Goal: Task Accomplishment & Management: Manage account settings

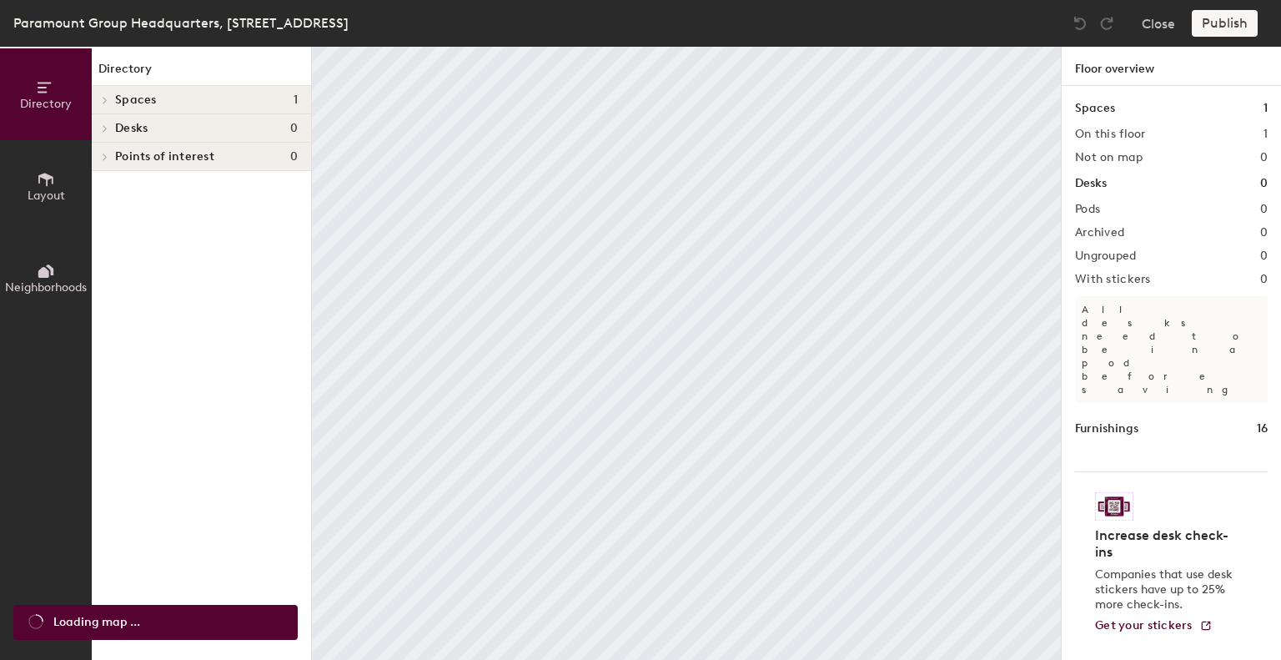
click at [115, 101] on span "Spaces" at bounding box center [136, 99] width 42 height 13
click at [160, 123] on p "IT Work Room" at bounding box center [153, 127] width 76 height 19
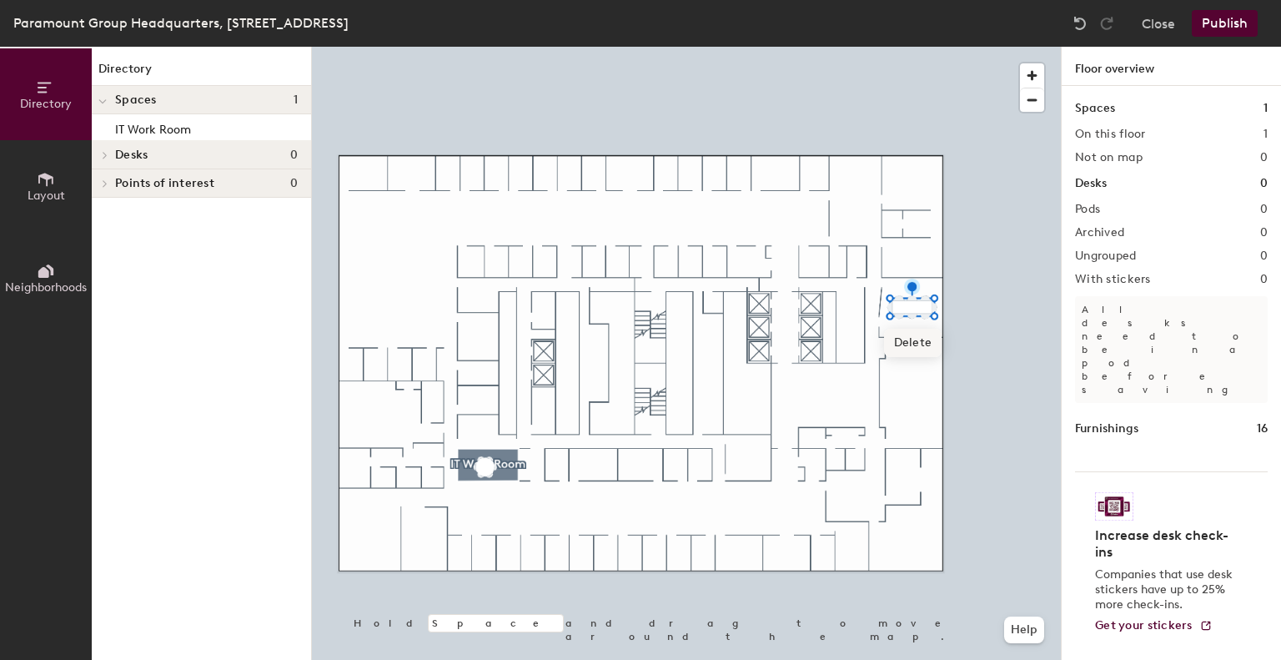
click at [918, 349] on span "Delete" at bounding box center [913, 343] width 58 height 28
click at [911, 343] on span "Delete" at bounding box center [913, 348] width 58 height 28
click at [904, 345] on span "Delete" at bounding box center [900, 348] width 58 height 28
click at [906, 337] on span "Delete" at bounding box center [893, 341] width 58 height 28
click at [923, 349] on span "Delete" at bounding box center [916, 348] width 58 height 28
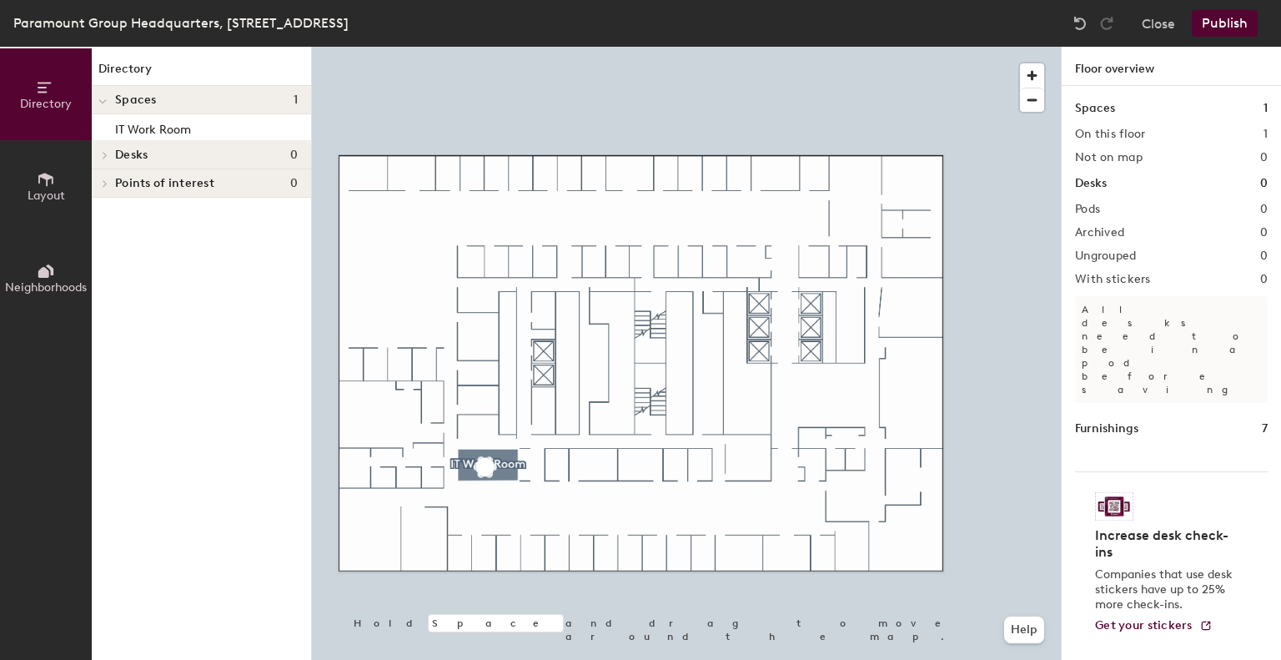
click at [131, 151] on span "Desks" at bounding box center [131, 154] width 33 height 13
click at [1075, 24] on img at bounding box center [1080, 23] width 17 height 17
click at [666, 47] on div at bounding box center [686, 47] width 749 height 0
click at [1234, 19] on button "Publish" at bounding box center [1225, 23] width 66 height 27
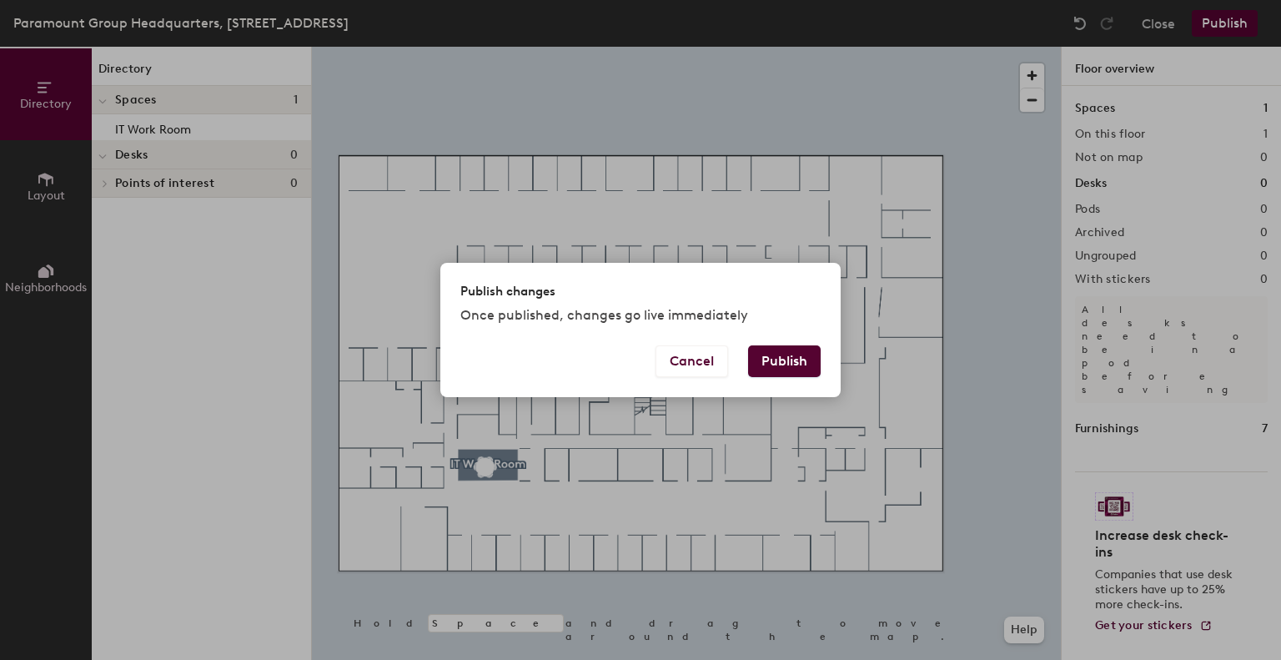
click at [801, 373] on button "Publish" at bounding box center [784, 361] width 73 height 32
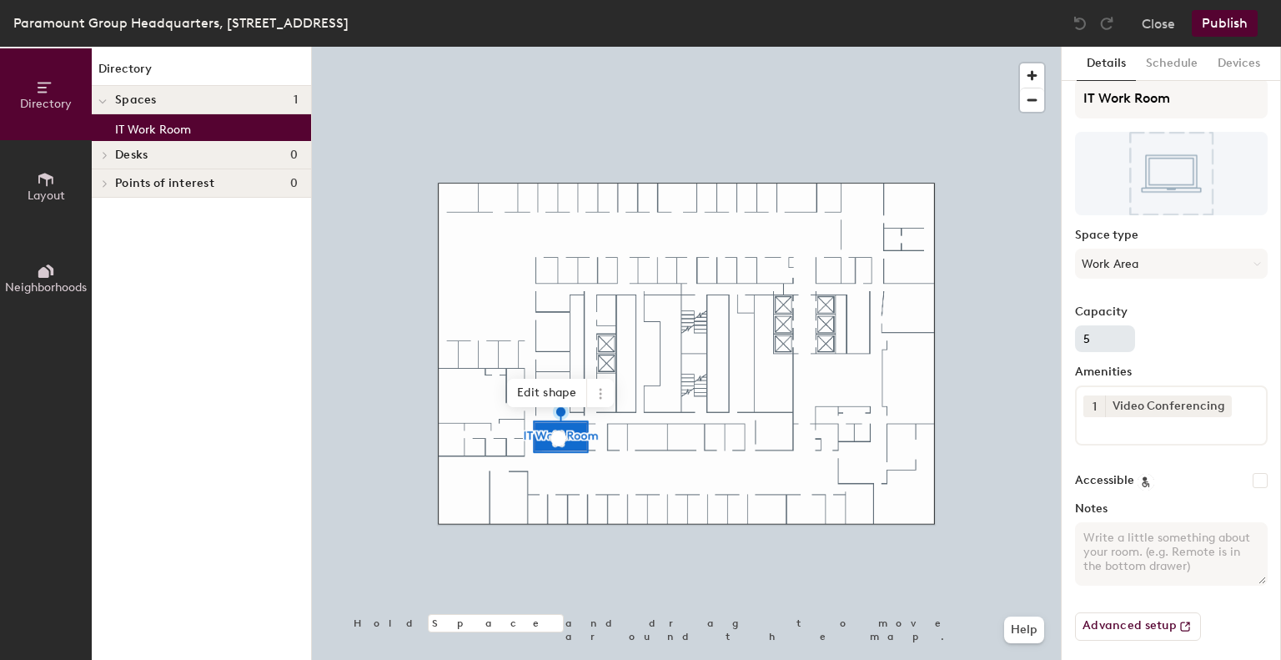
scroll to position [20, 0]
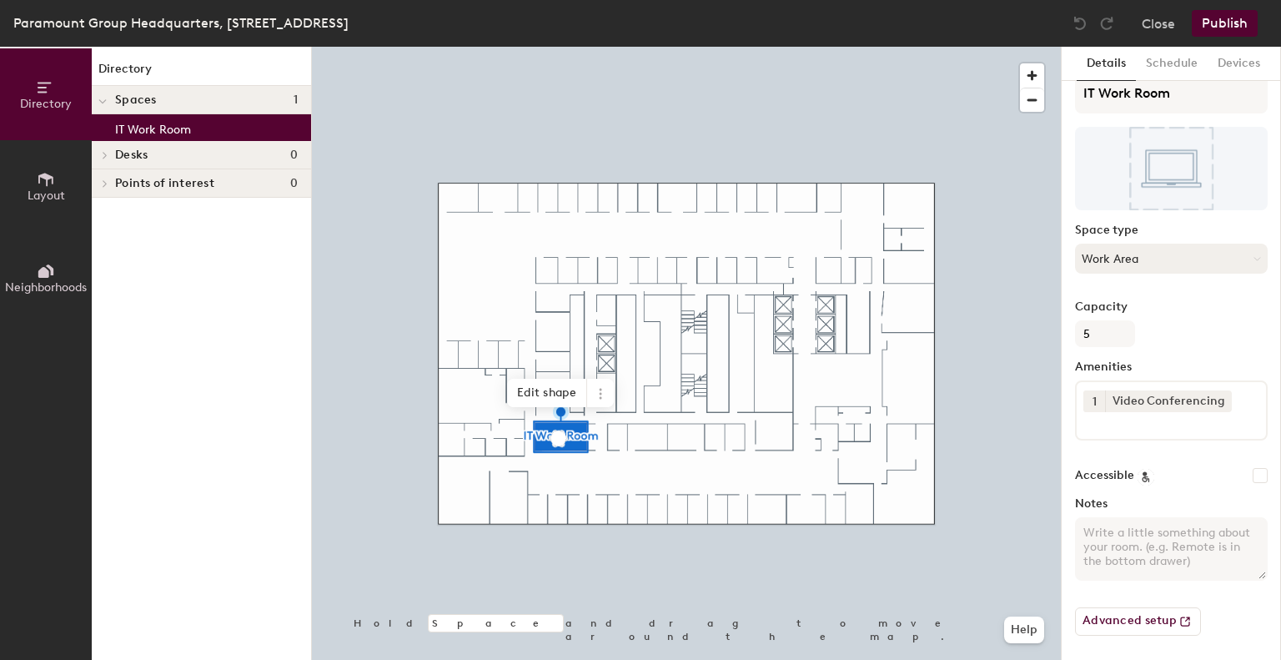
click at [1133, 269] on button "Work Area" at bounding box center [1171, 258] width 193 height 30
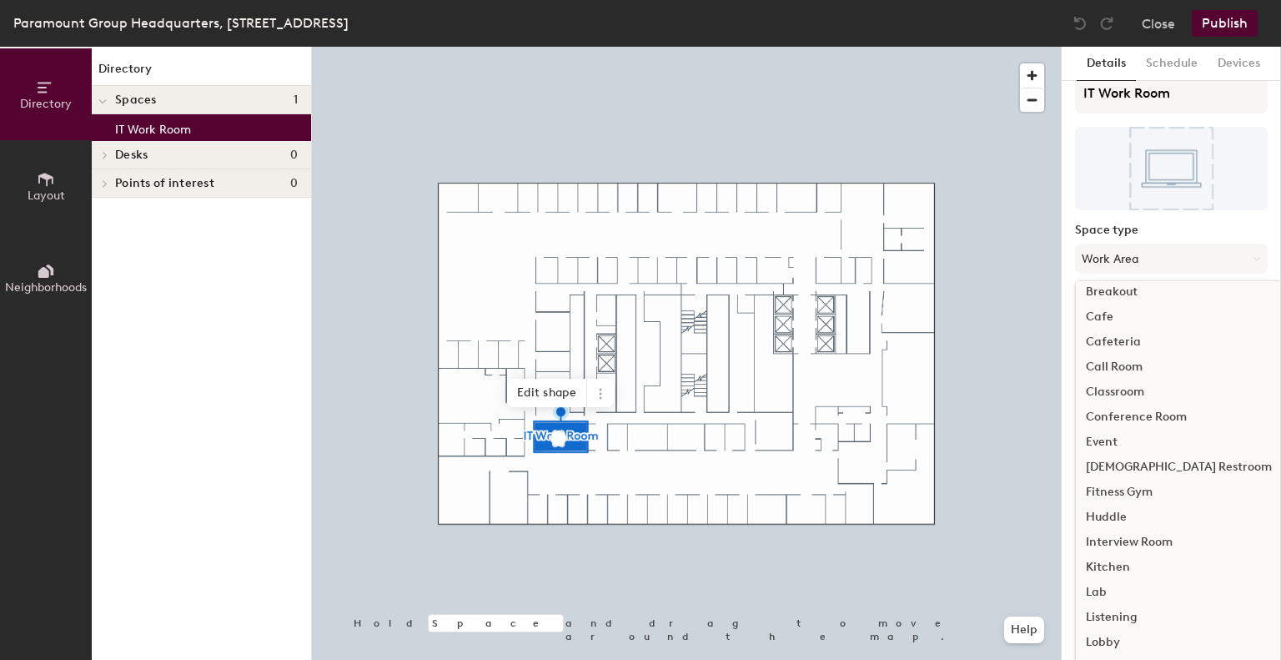
scroll to position [83, 0]
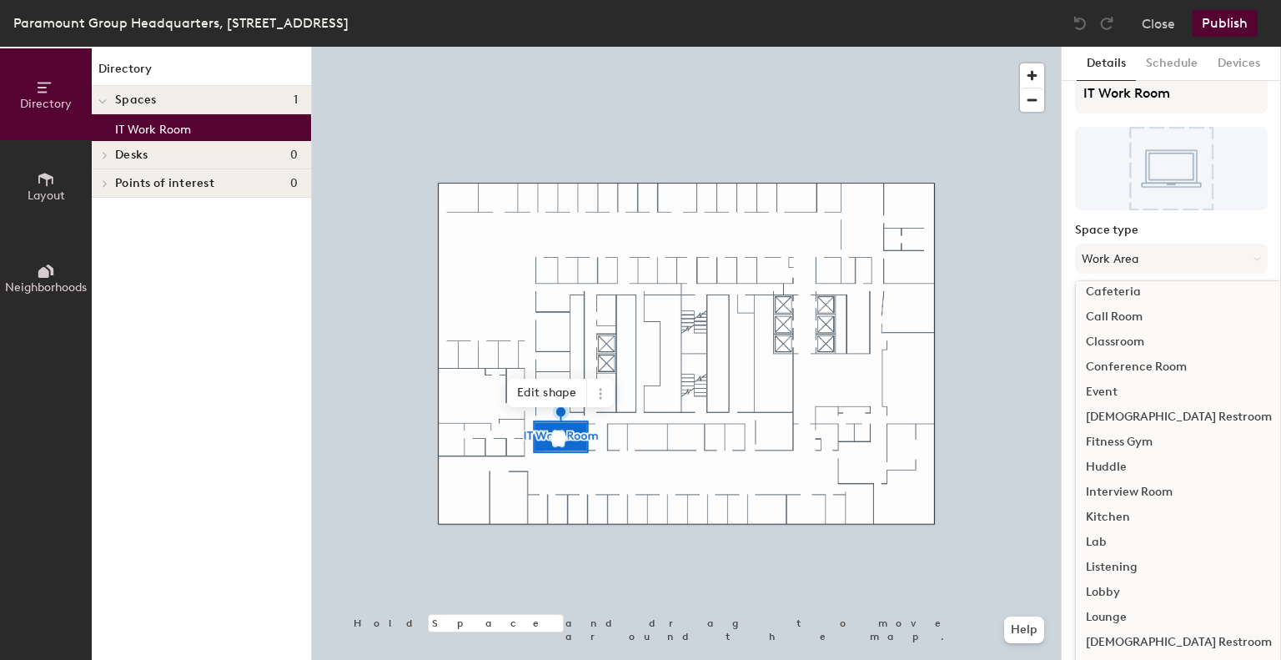
click at [1165, 363] on div "Conference Room" at bounding box center [1179, 366] width 206 height 25
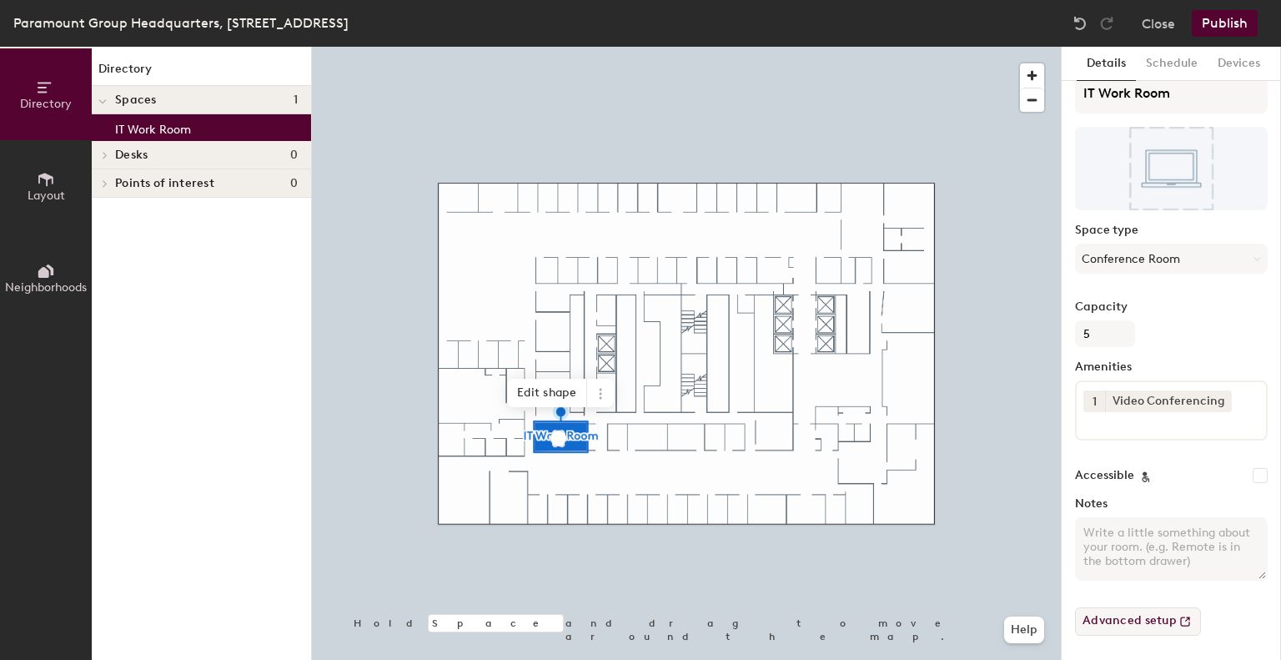
click at [1157, 627] on button "Advanced setup" at bounding box center [1138, 621] width 126 height 28
click at [1218, 30] on button "Publish" at bounding box center [1225, 23] width 66 height 27
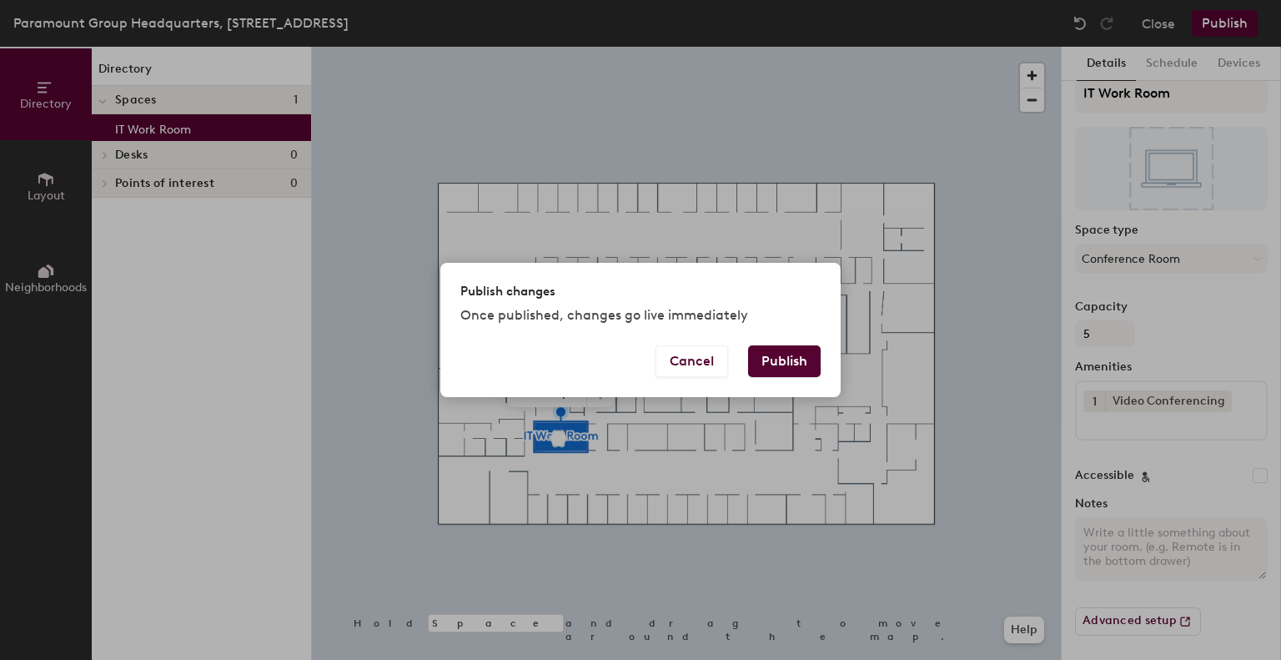
click at [816, 353] on button "Publish" at bounding box center [784, 361] width 73 height 32
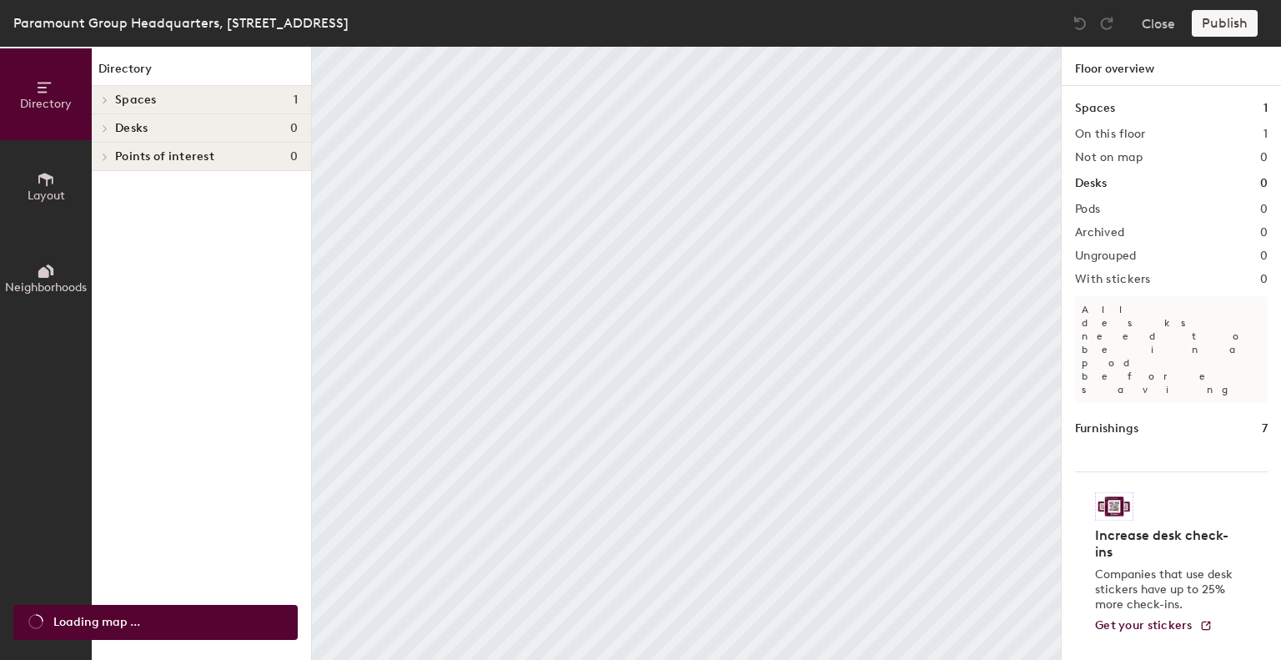
click at [215, 97] on h4 "Spaces 1" at bounding box center [206, 99] width 183 height 13
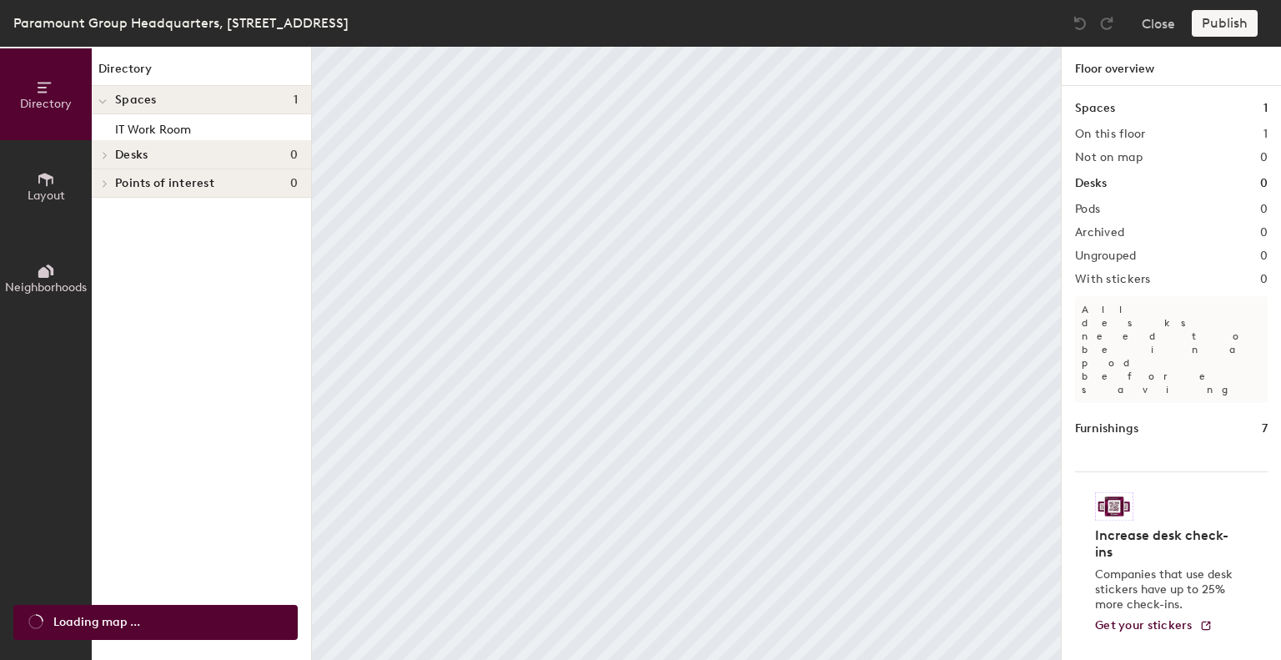
click at [203, 141] on div "Desks 0" at bounding box center [201, 155] width 219 height 28
click at [190, 129] on div "IT Work Room" at bounding box center [201, 127] width 219 height 27
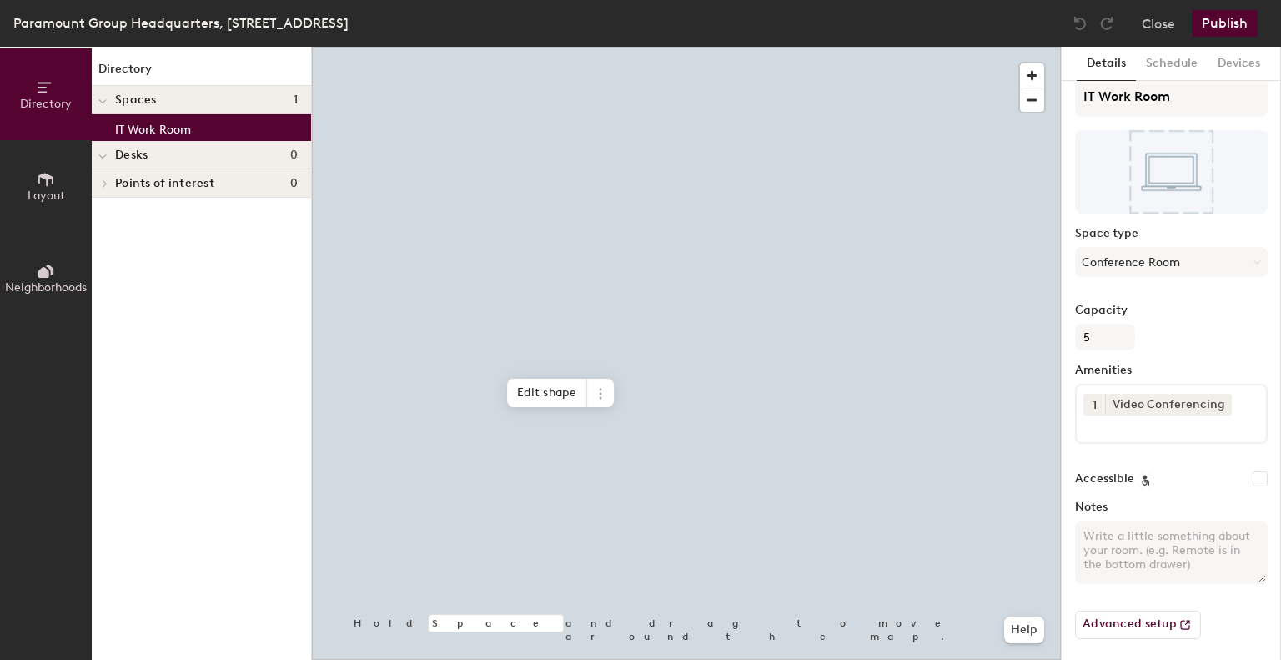
scroll to position [20, 0]
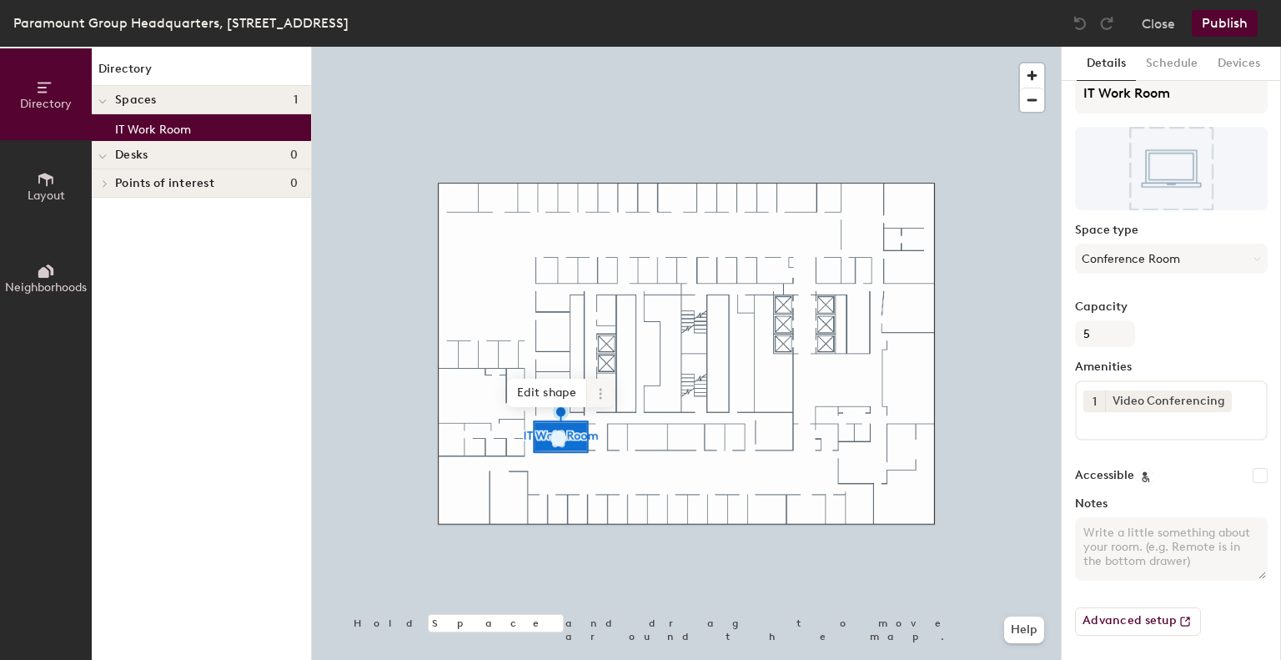
click at [597, 393] on icon at bounding box center [600, 393] width 13 height 13
click at [1186, 63] on button "Schedule" at bounding box center [1172, 64] width 72 height 34
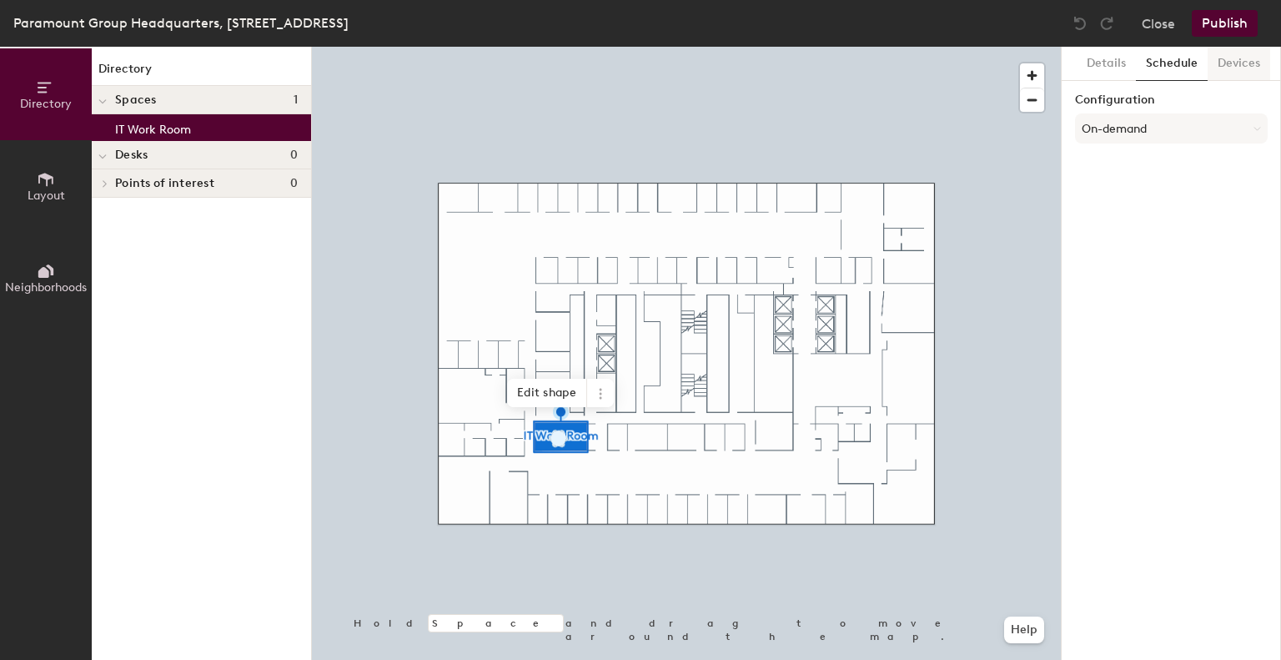
scroll to position [0, 0]
click at [1177, 121] on button "On-demand" at bounding box center [1171, 128] width 193 height 30
click at [1108, 189] on div "Scheduled" at bounding box center [1171, 195] width 191 height 25
click at [1232, 20] on button "Publish" at bounding box center [1225, 23] width 66 height 27
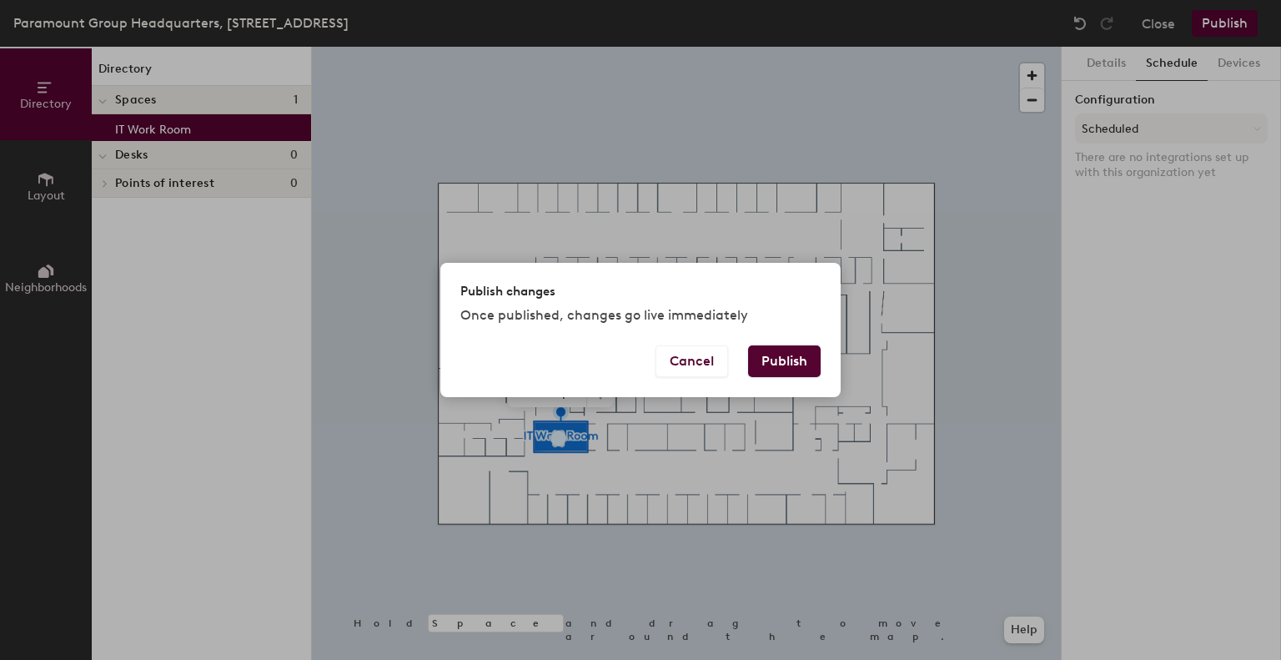
click at [781, 359] on button "Publish" at bounding box center [784, 361] width 73 height 32
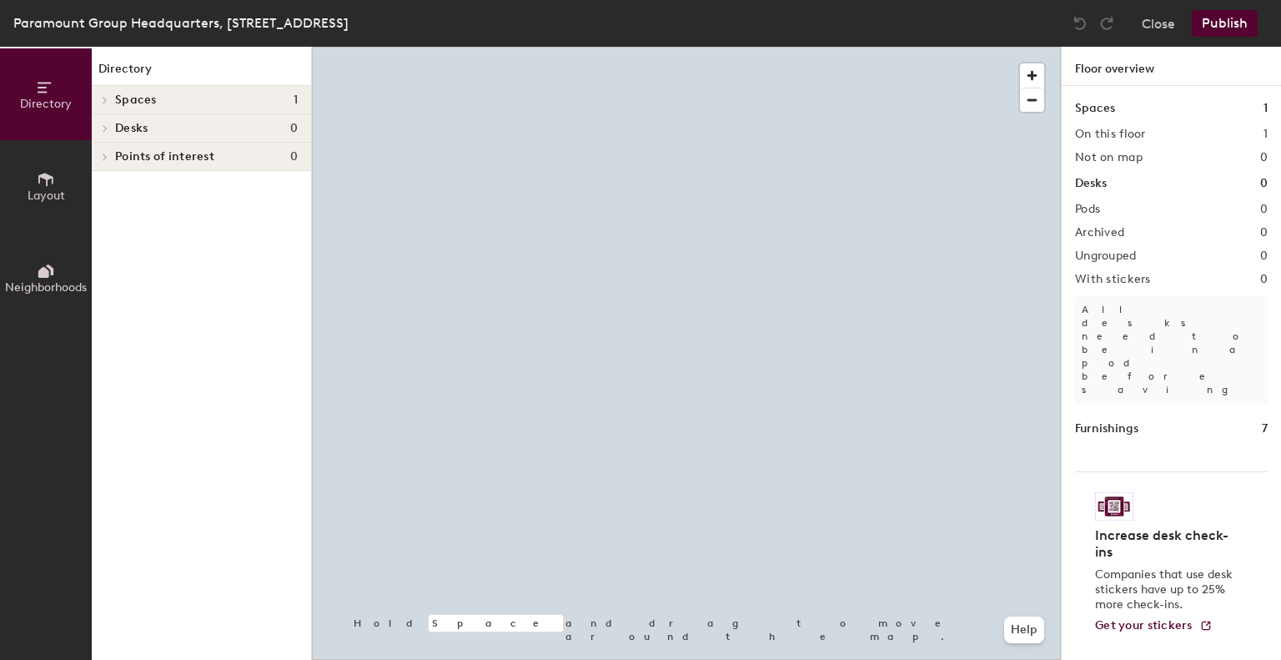
click at [143, 89] on div "Spaces 1" at bounding box center [201, 100] width 219 height 28
click at [147, 127] on p "IT Work Room" at bounding box center [153, 127] width 76 height 19
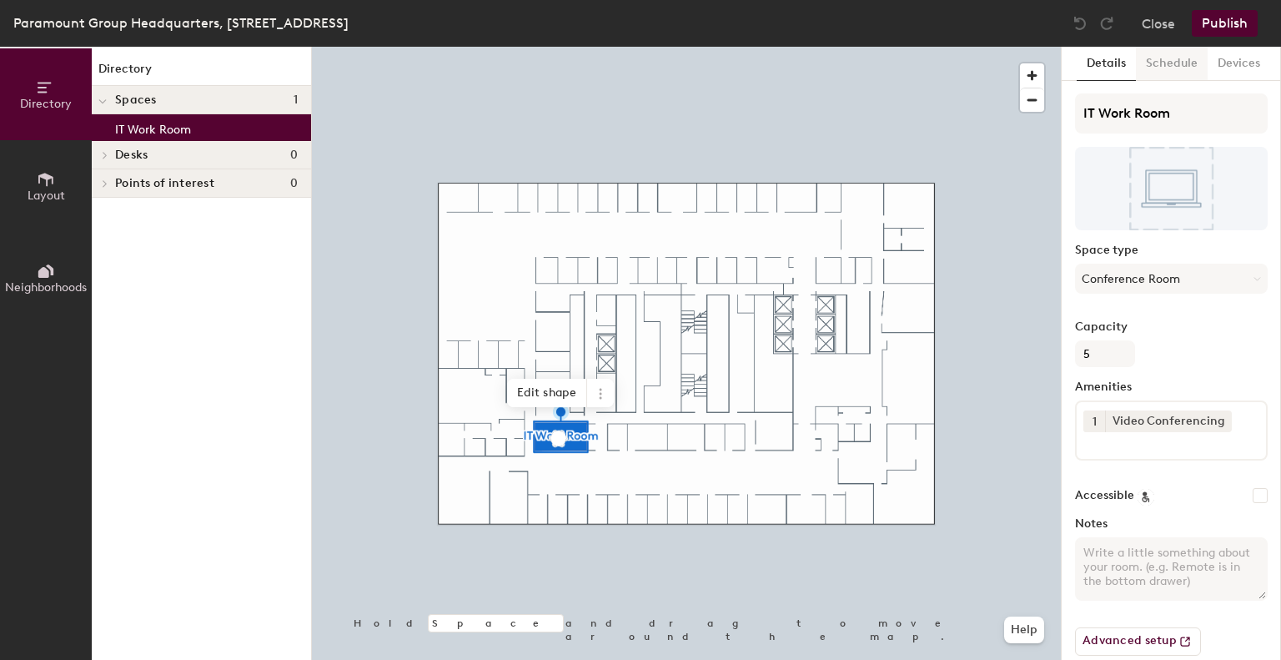
click at [1162, 74] on button "Schedule" at bounding box center [1172, 64] width 72 height 34
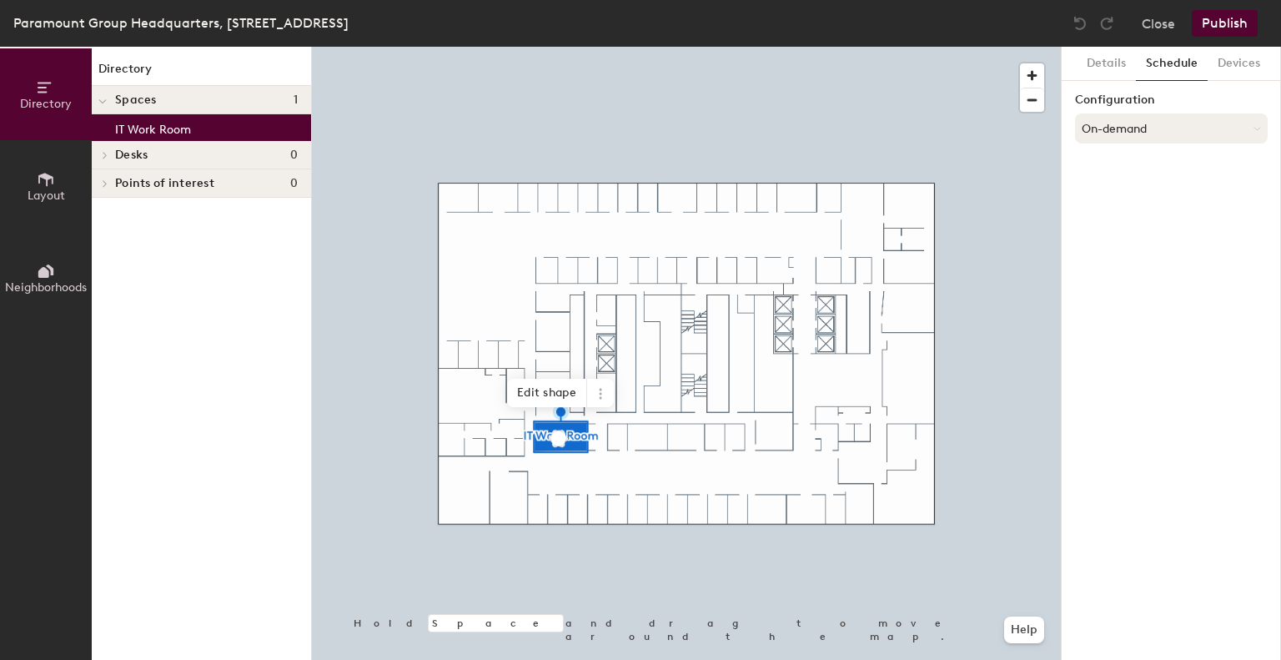
click at [1156, 124] on button "On-demand" at bounding box center [1171, 128] width 193 height 30
click at [1134, 196] on div "Scheduled" at bounding box center [1171, 195] width 191 height 25
click at [1172, 128] on button "Scheduled" at bounding box center [1171, 128] width 193 height 30
click at [1115, 221] on div "Request-only" at bounding box center [1171, 220] width 191 height 25
click at [1141, 137] on button "Request-only" at bounding box center [1171, 128] width 193 height 30
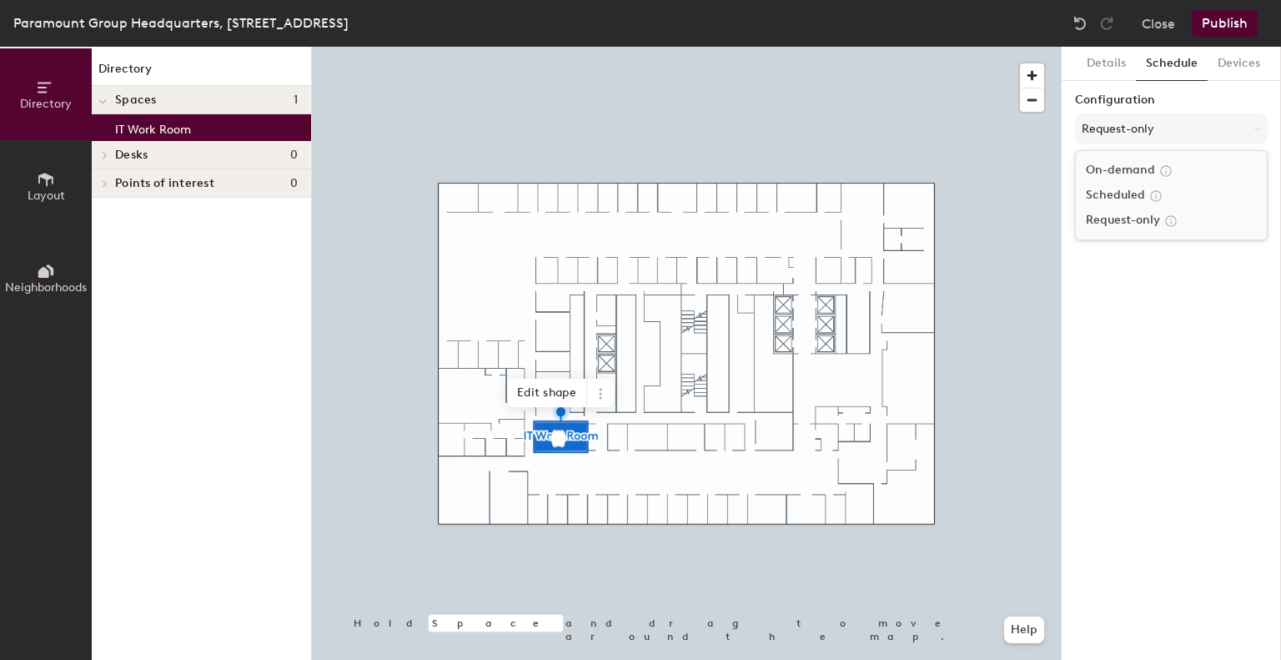
click at [1107, 163] on div "On-demand" at bounding box center [1171, 170] width 191 height 25
click at [1123, 126] on button "On-demand" at bounding box center [1171, 128] width 193 height 30
click at [1127, 196] on div "Scheduled" at bounding box center [1171, 195] width 191 height 25
click at [1212, 79] on button "Devices" at bounding box center [1238, 64] width 63 height 34
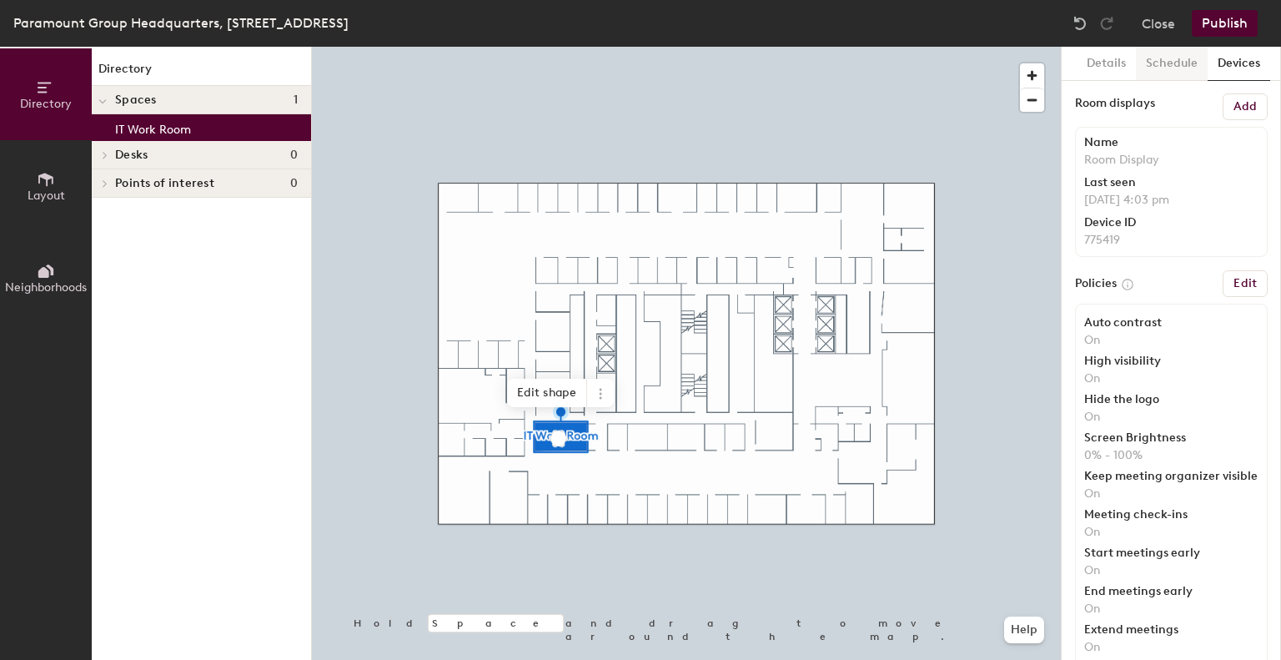
click at [1156, 75] on button "Schedule" at bounding box center [1172, 64] width 72 height 34
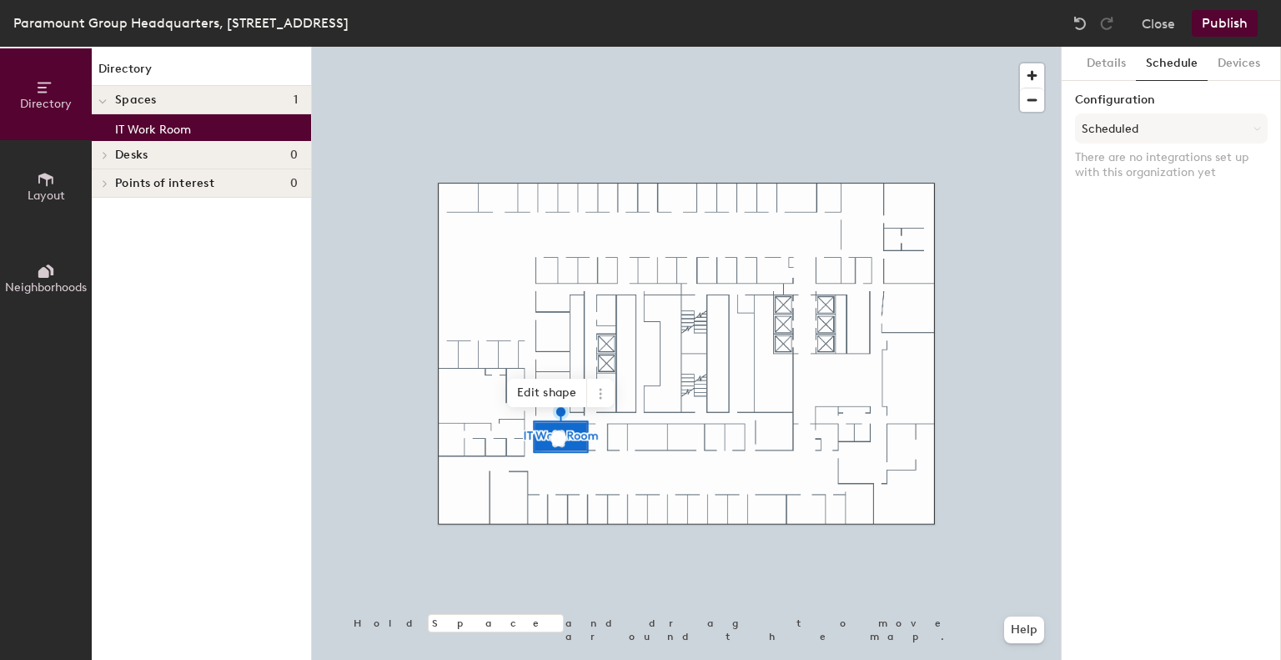
click at [1122, 158] on p "There are no integrations set up with this organization yet" at bounding box center [1171, 165] width 193 height 30
click at [1127, 123] on button "Scheduled" at bounding box center [1171, 128] width 193 height 30
click at [1119, 194] on div "Scheduled" at bounding box center [1171, 195] width 191 height 25
click at [1221, 33] on button "Publish" at bounding box center [1225, 23] width 66 height 27
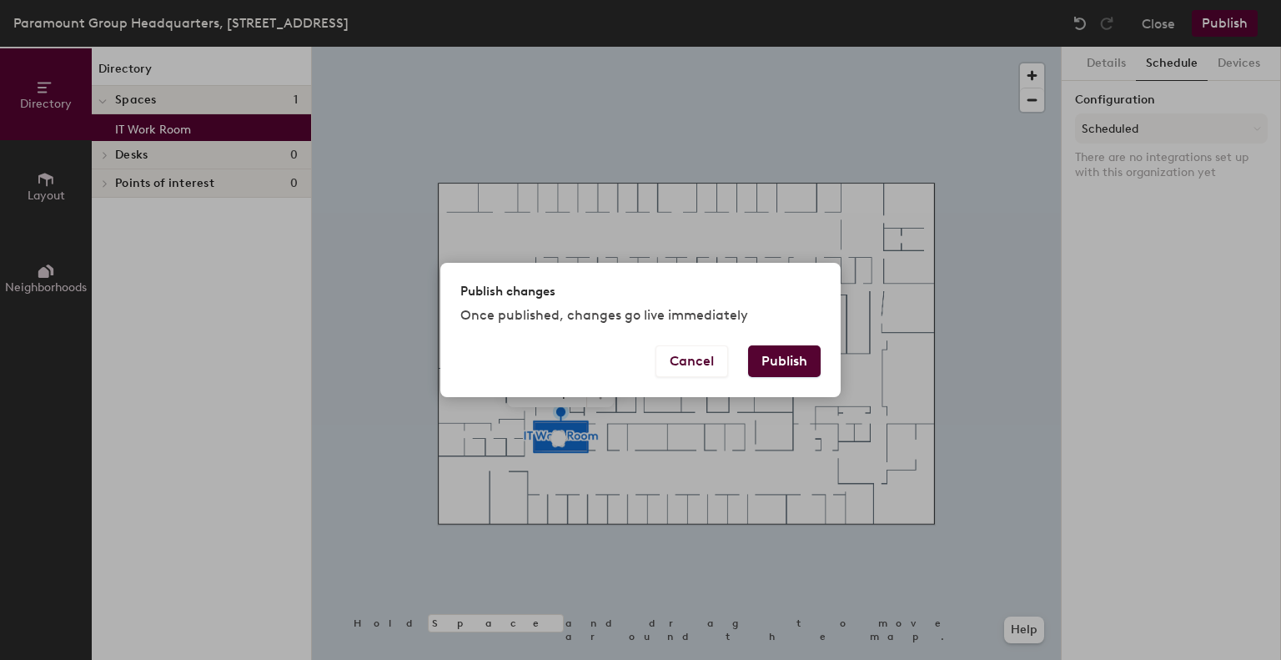
click at [777, 368] on button "Publish" at bounding box center [784, 361] width 73 height 32
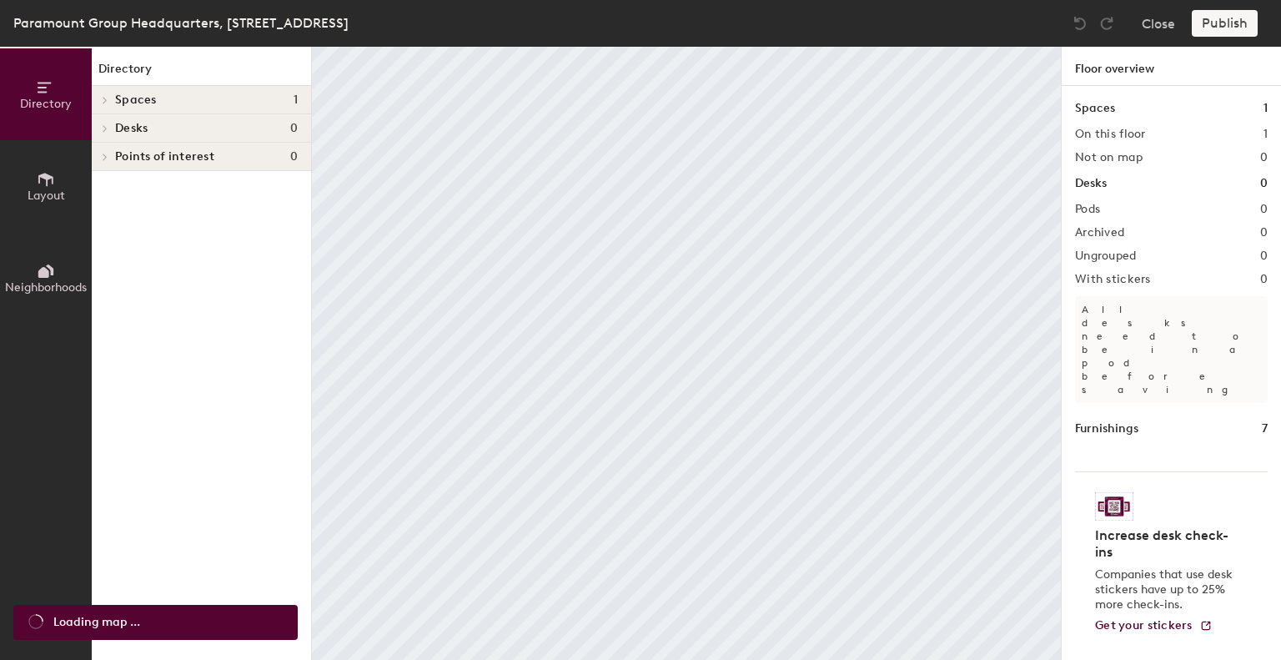
click at [127, 126] on span "Desks" at bounding box center [131, 128] width 33 height 13
click at [146, 105] on span "Spaces" at bounding box center [136, 99] width 42 height 13
click at [147, 123] on p "IT Work Room" at bounding box center [153, 127] width 76 height 19
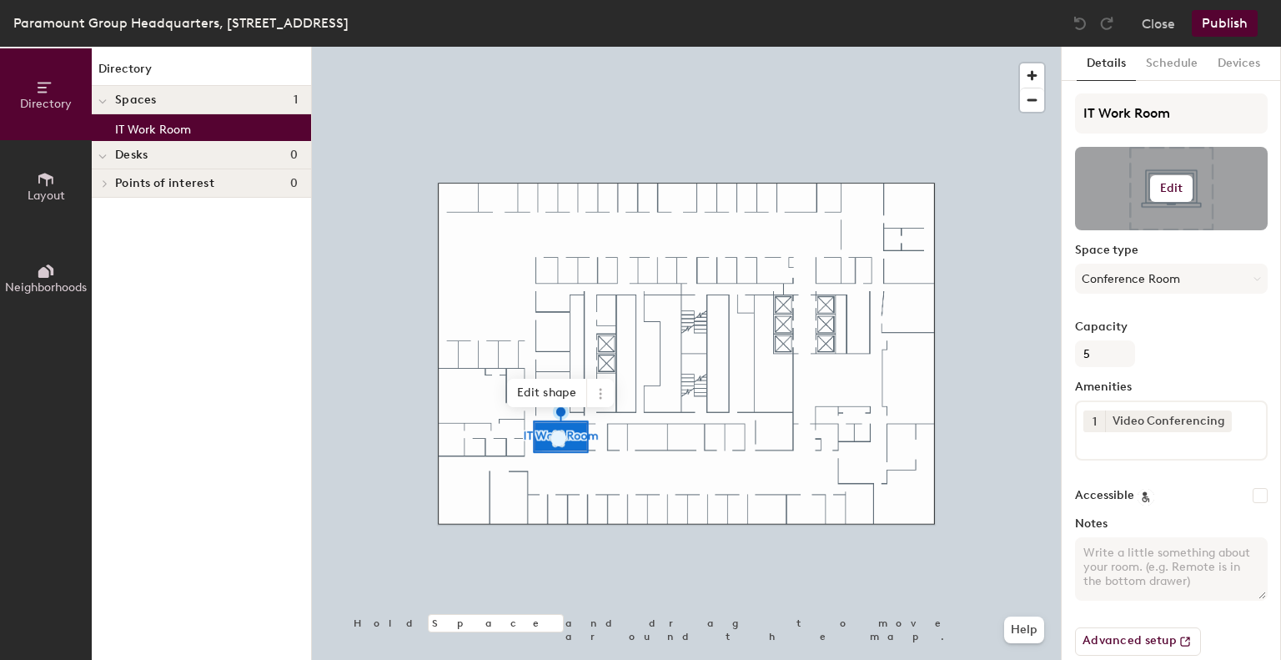
click at [1170, 184] on h6 "Edit" at bounding box center [1171, 188] width 23 height 13
click at [1124, 227] on input "file" at bounding box center [1184, 236] width 191 height 25
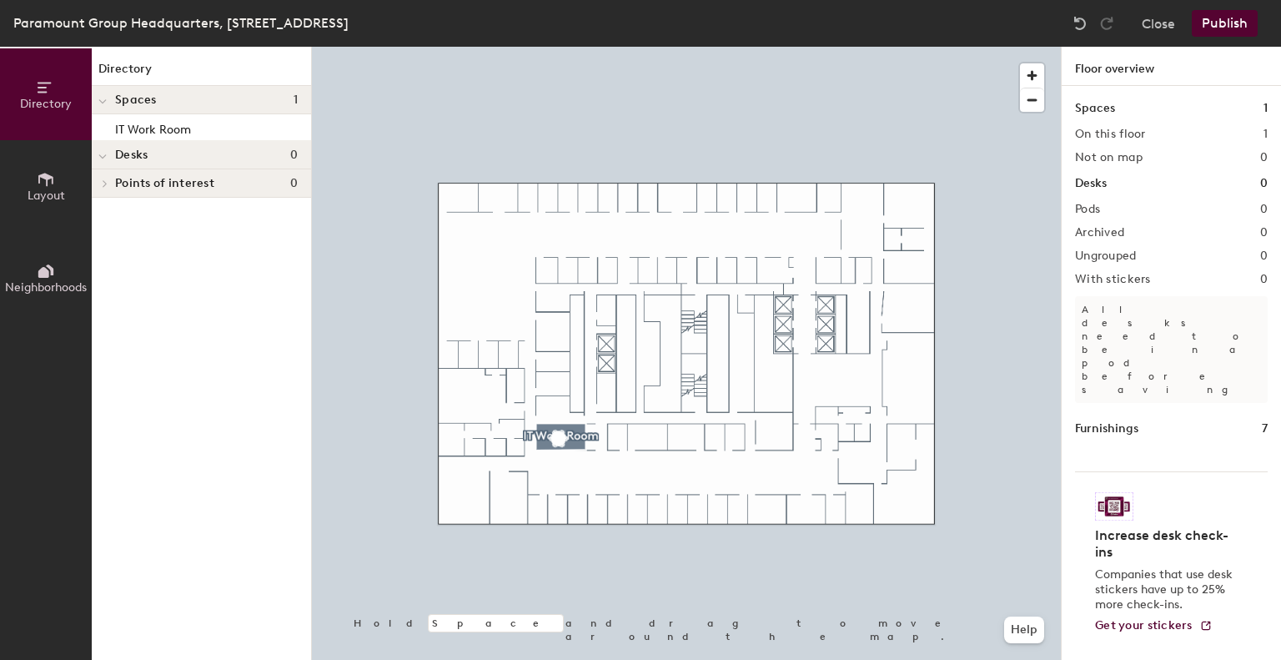
click at [1208, 34] on button "Publish" at bounding box center [1225, 23] width 66 height 27
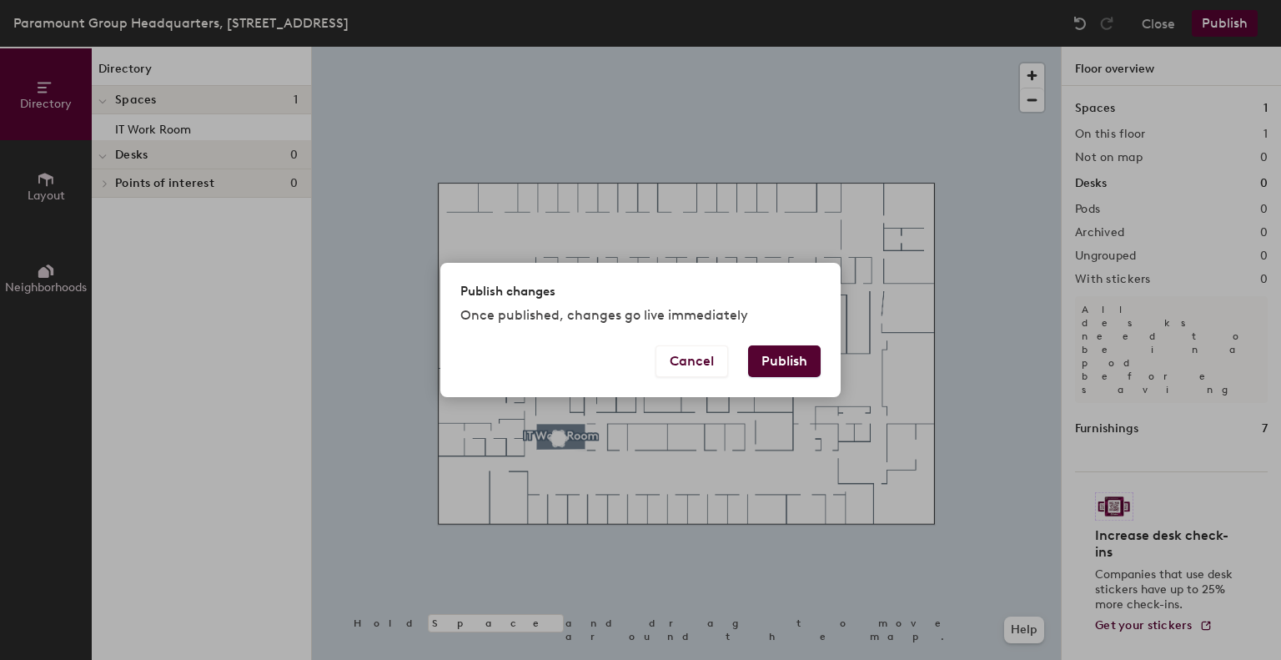
click at [776, 349] on button "Publish" at bounding box center [784, 361] width 73 height 32
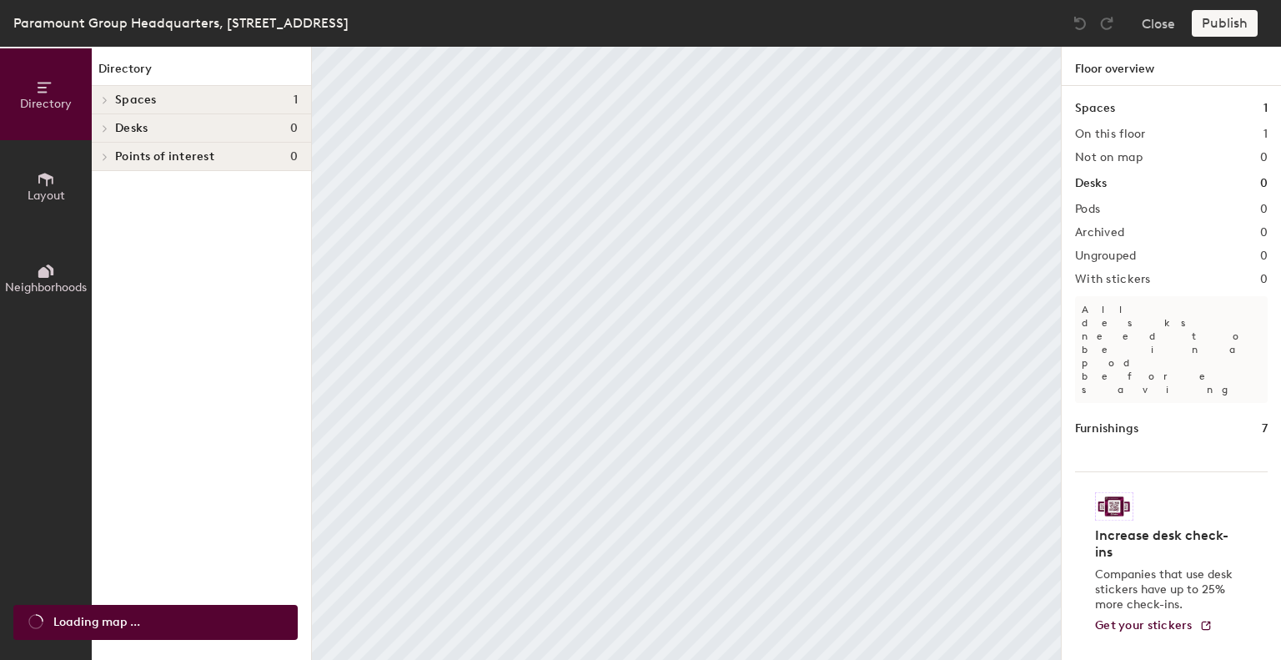
click at [207, 93] on h4 "Spaces 1" at bounding box center [206, 99] width 183 height 13
click at [133, 132] on p "IT Work Room" at bounding box center [153, 127] width 76 height 19
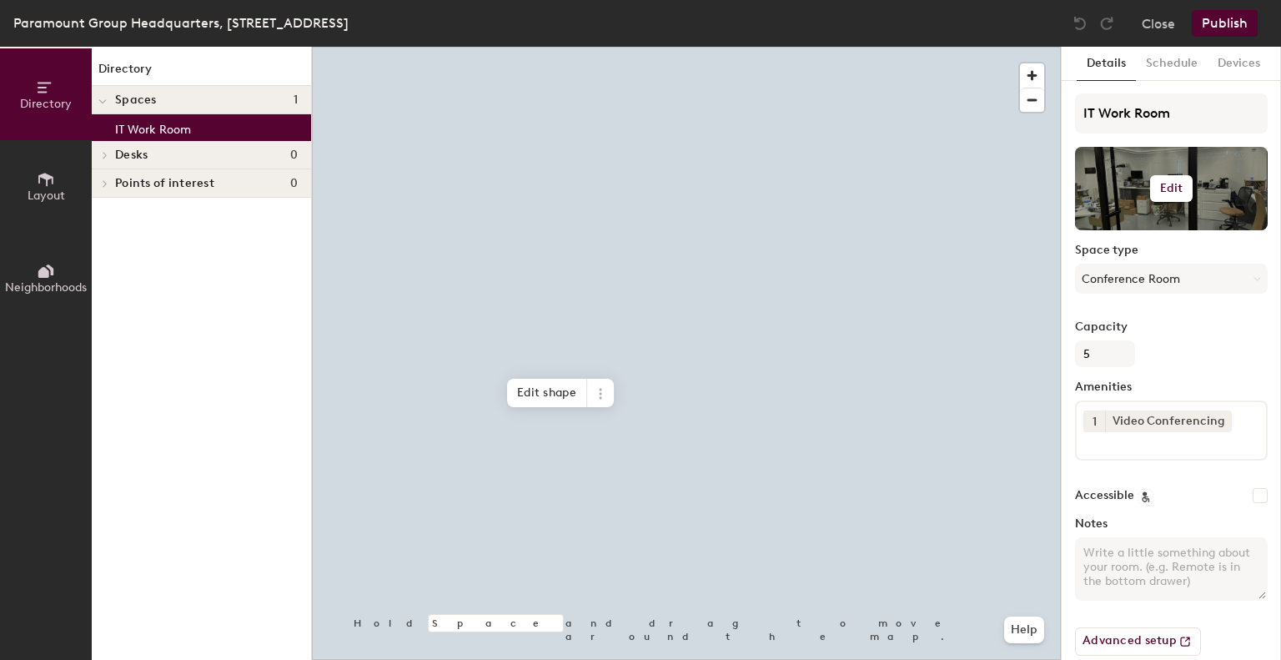
click at [1150, 196] on button "Edit" at bounding box center [1171, 188] width 43 height 27
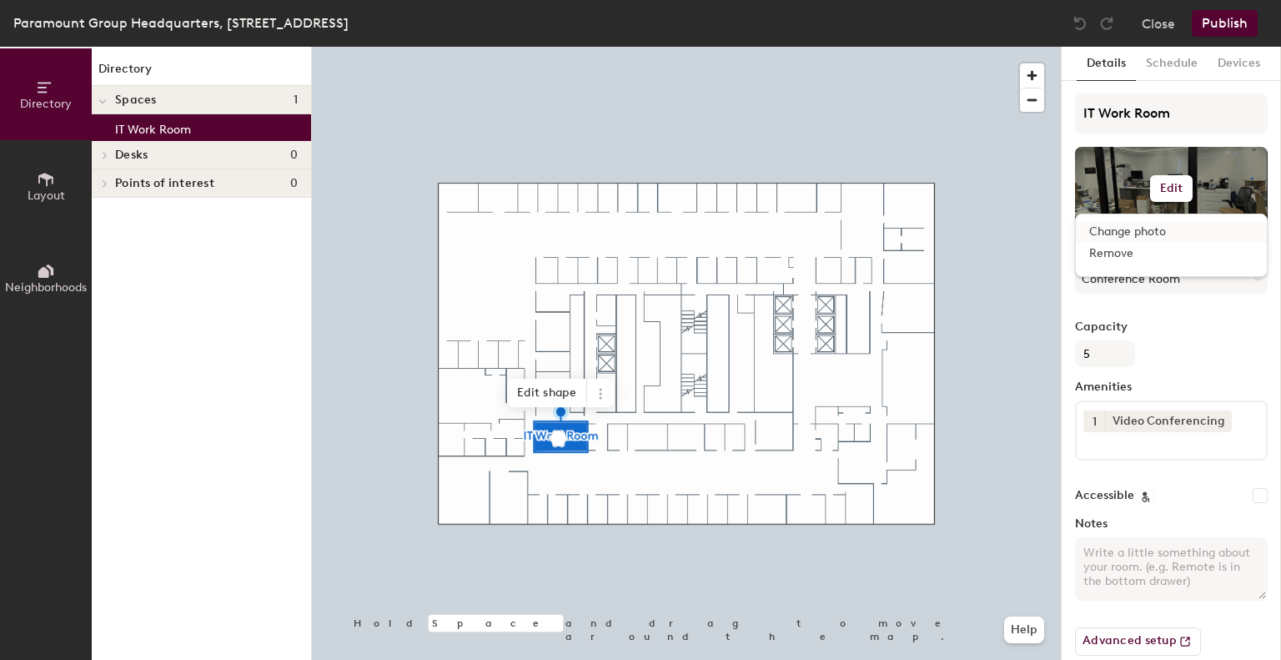
click at [1131, 232] on input "file" at bounding box center [1184, 236] width 191 height 25
click at [1143, 395] on div "Amenities 1 Video Conferencing" at bounding box center [1171, 426] width 193 height 93
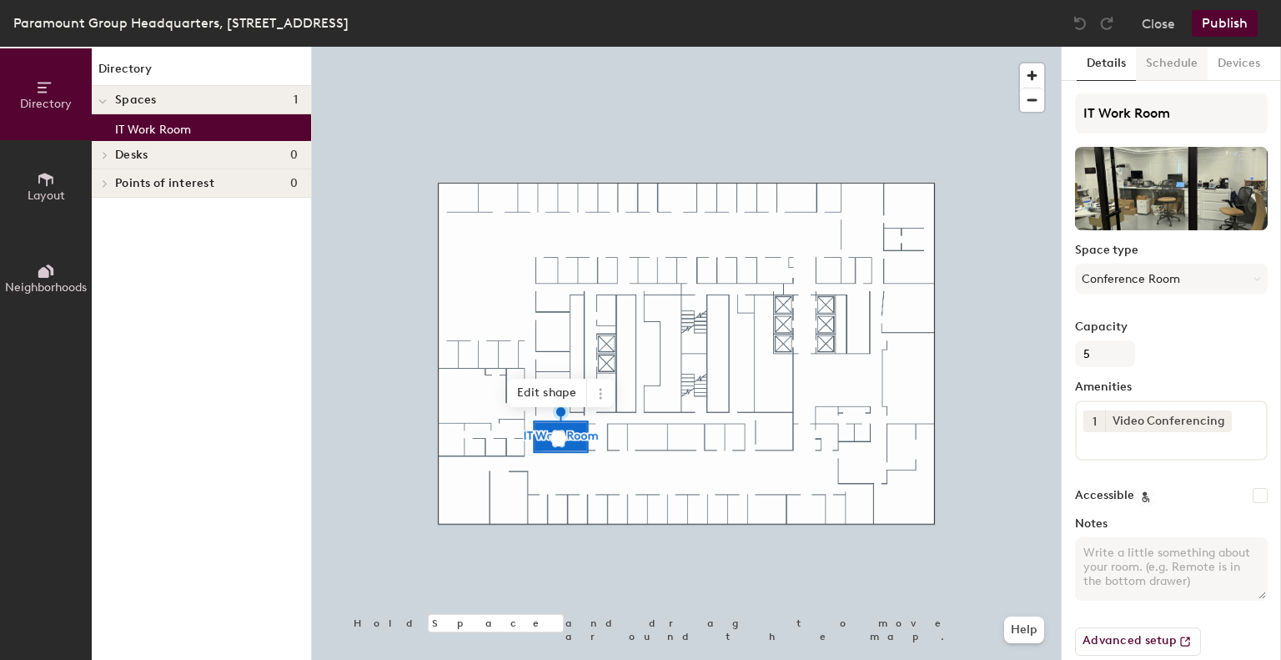
click at [1177, 63] on button "Schedule" at bounding box center [1172, 64] width 72 height 34
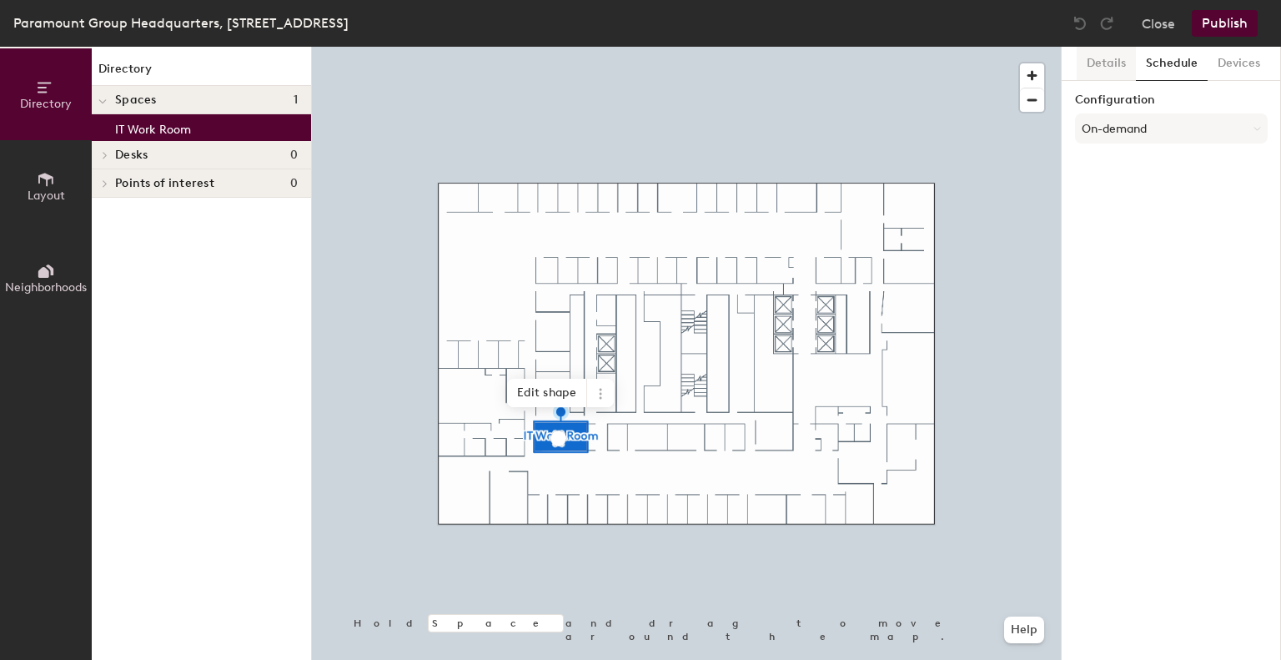
click at [1092, 73] on button "Details" at bounding box center [1106, 64] width 59 height 34
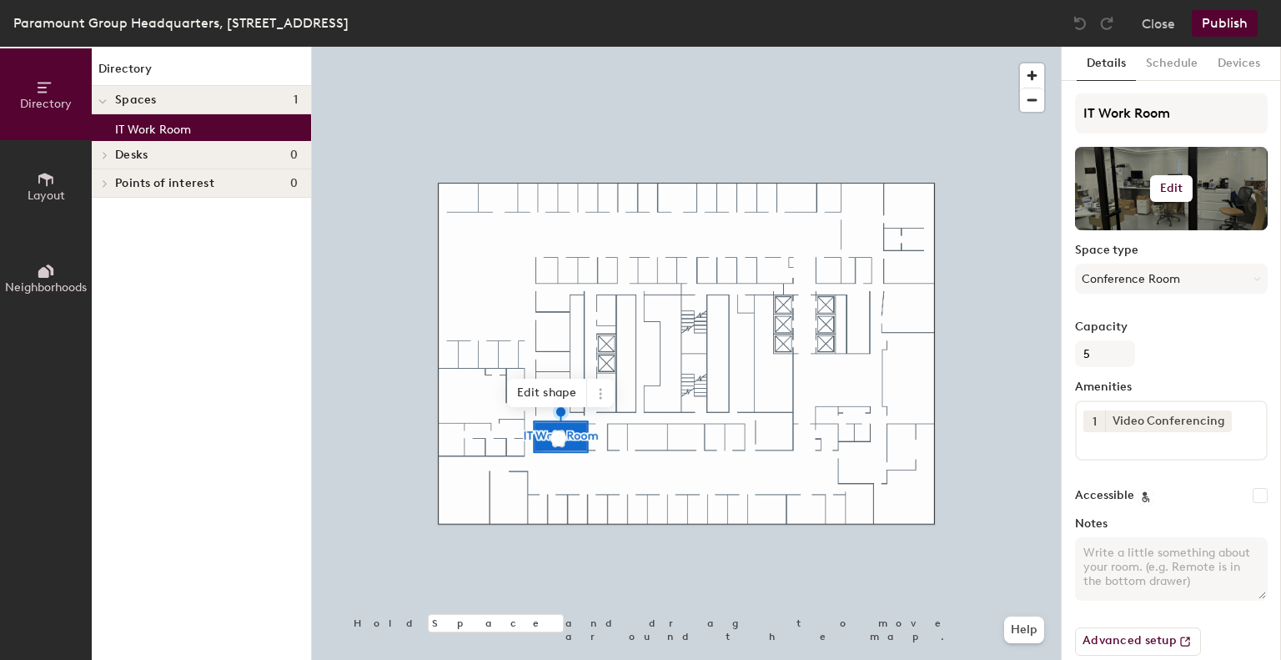
click at [1134, 198] on div at bounding box center [1171, 188] width 193 height 83
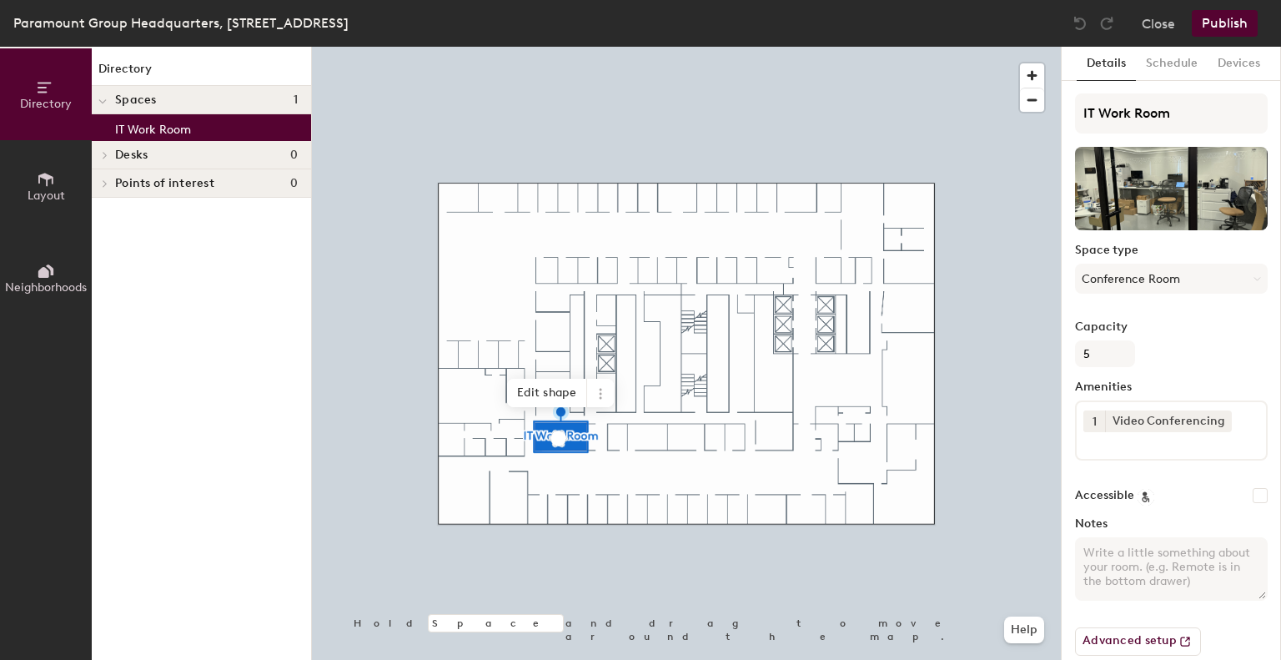
click at [150, 153] on h4 "Desks 0" at bounding box center [206, 154] width 183 height 13
click at [111, 155] on div at bounding box center [103, 155] width 22 height 28
click at [111, 155] on div at bounding box center [104, 155] width 18 height 8
click at [110, 187] on span at bounding box center [104, 183] width 14 height 8
click at [597, 389] on icon at bounding box center [600, 393] width 13 height 13
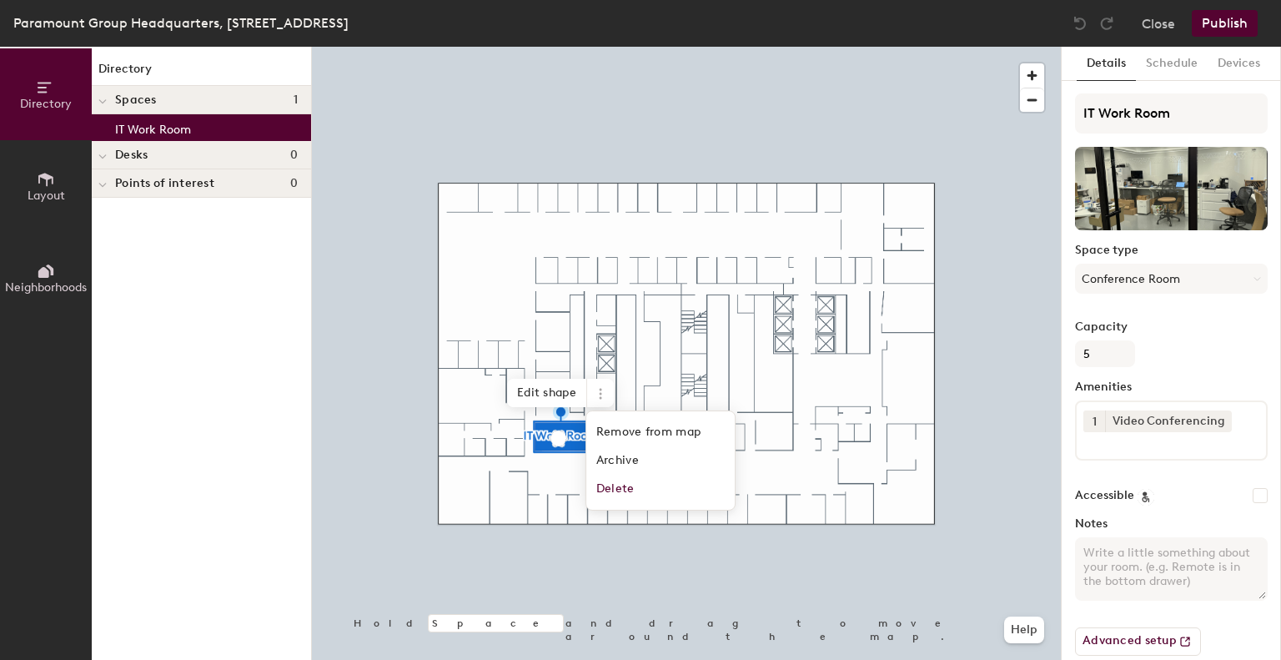
click at [45, 191] on span "Layout" at bounding box center [47, 195] width 38 height 14
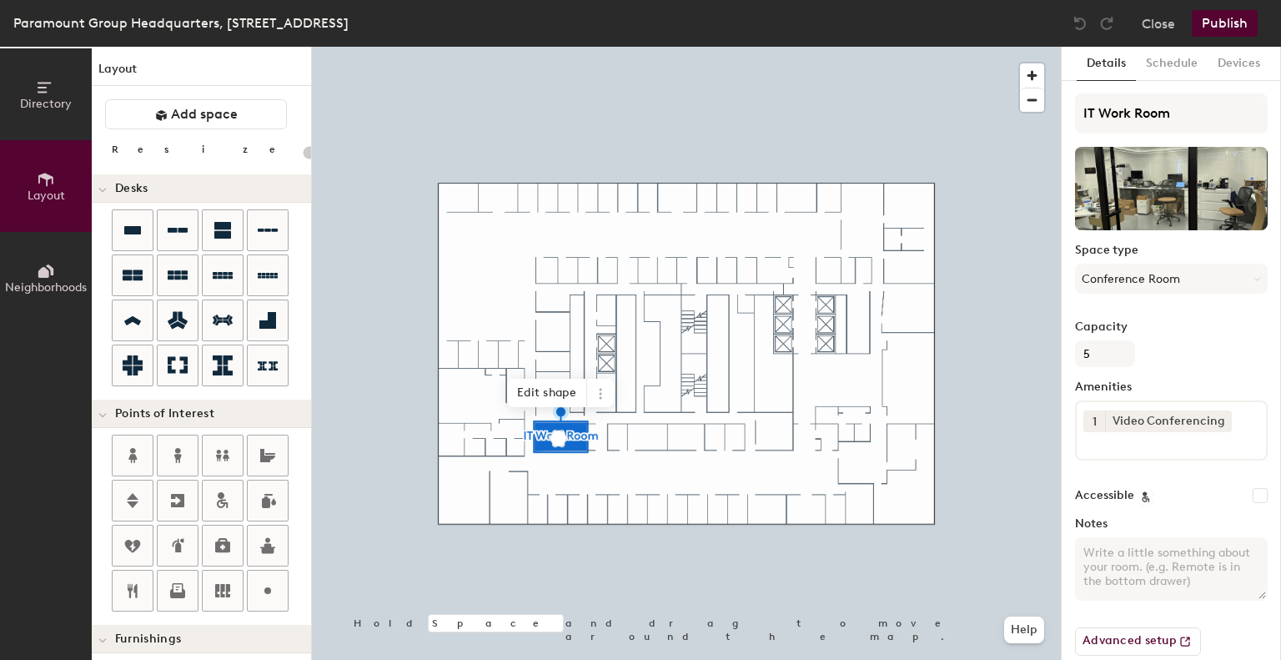
click at [38, 109] on button "Directory" at bounding box center [46, 94] width 92 height 92
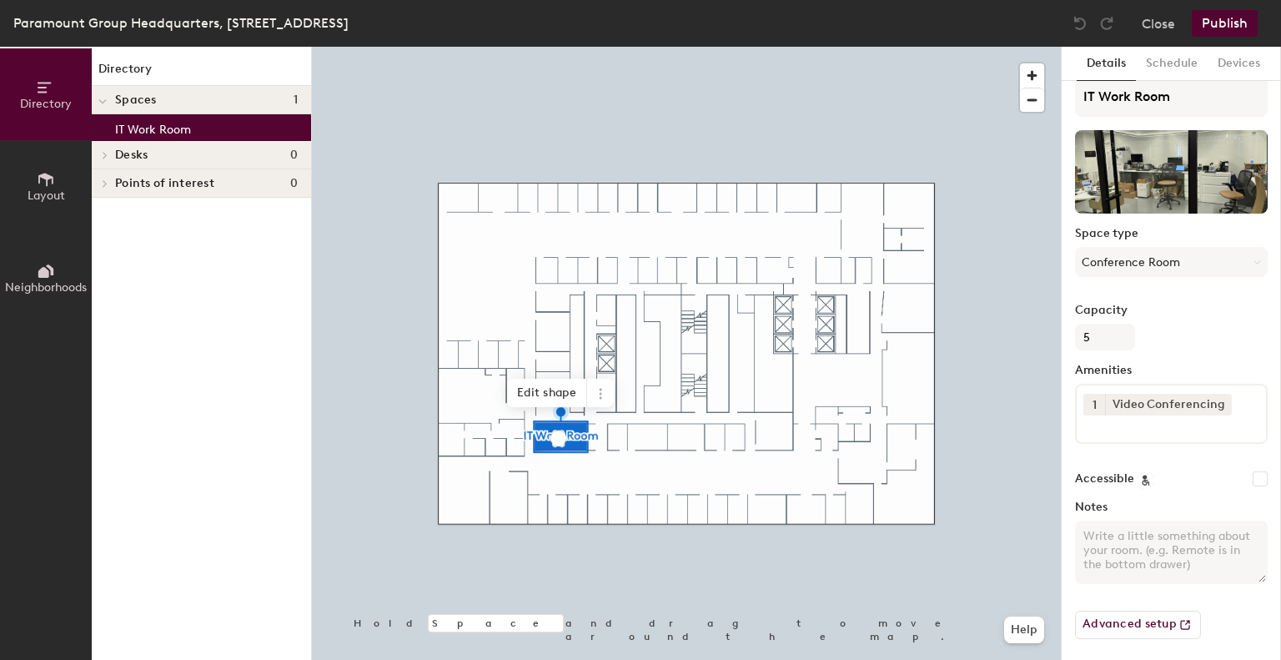
scroll to position [20, 0]
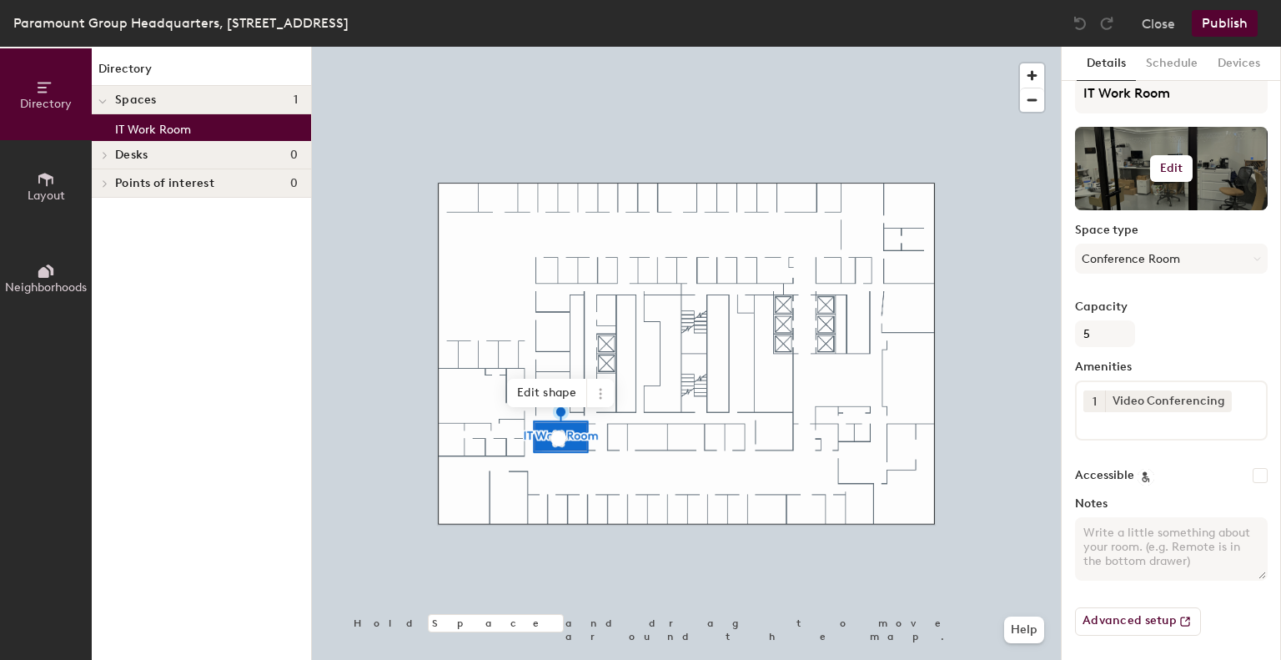
click at [1177, 186] on div at bounding box center [1171, 168] width 193 height 83
click at [1174, 169] on h6 "Edit" at bounding box center [1171, 168] width 23 height 13
click at [1127, 210] on input "file" at bounding box center [1184, 216] width 191 height 25
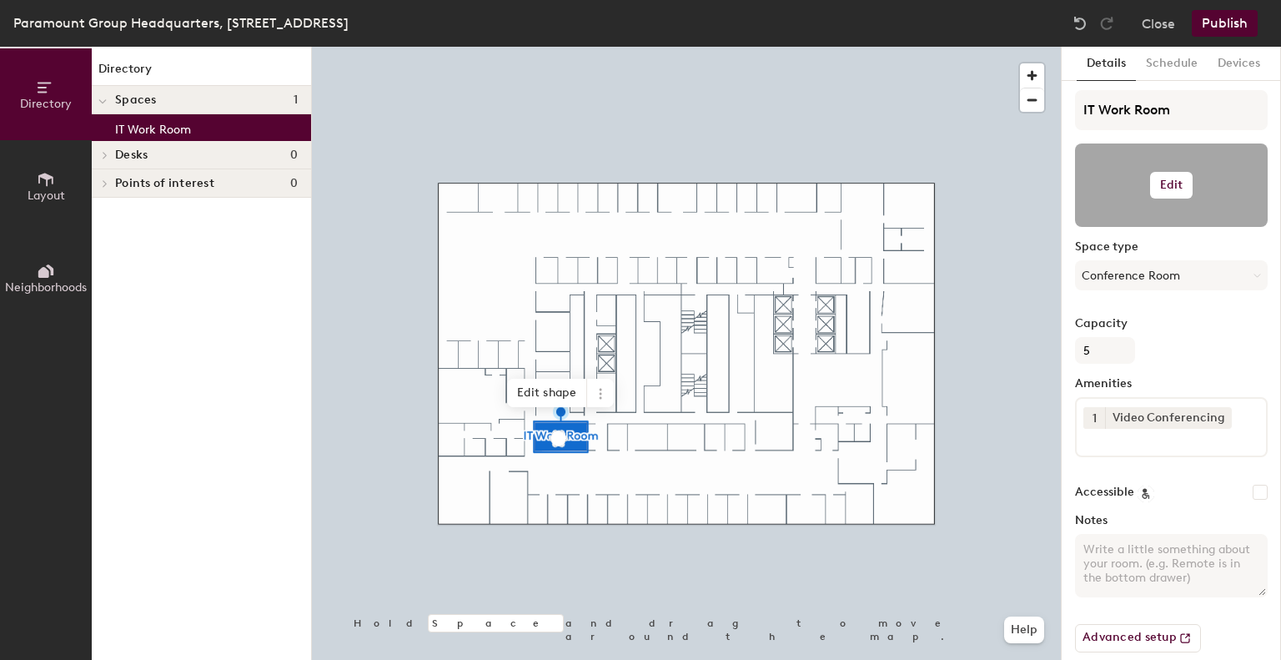
scroll to position [0, 0]
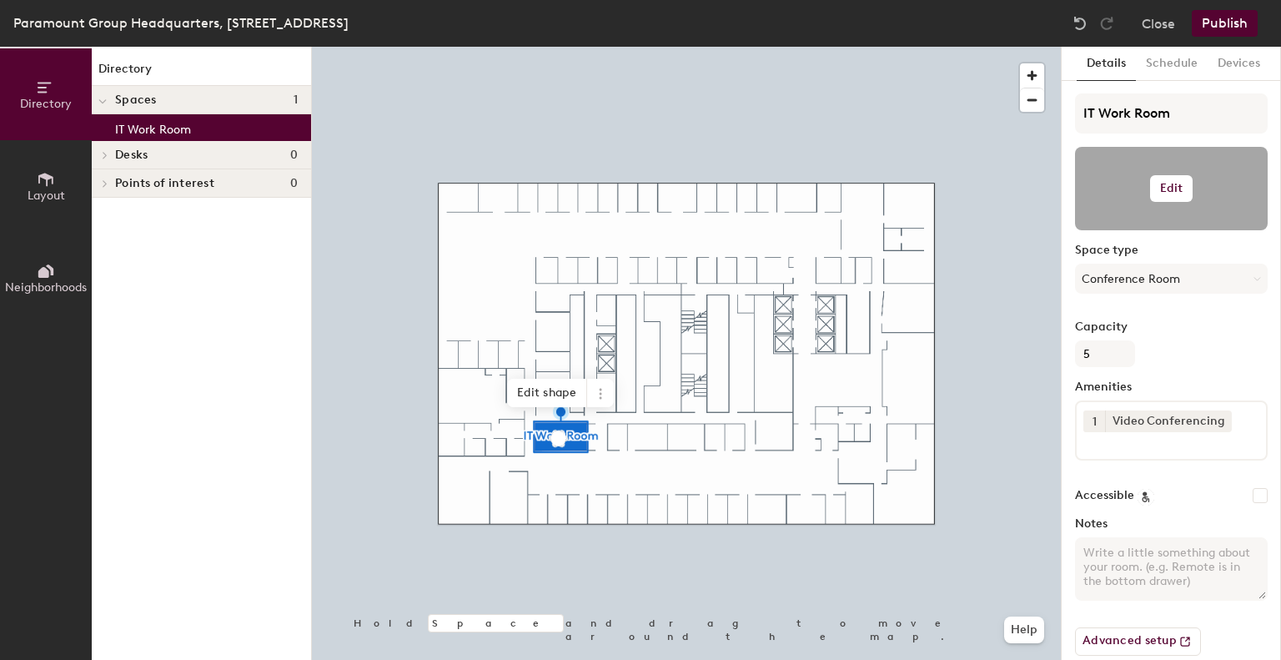
click at [1171, 196] on button "Edit" at bounding box center [1171, 188] width 43 height 27
click at [1165, 233] on input "file" at bounding box center [1184, 236] width 191 height 25
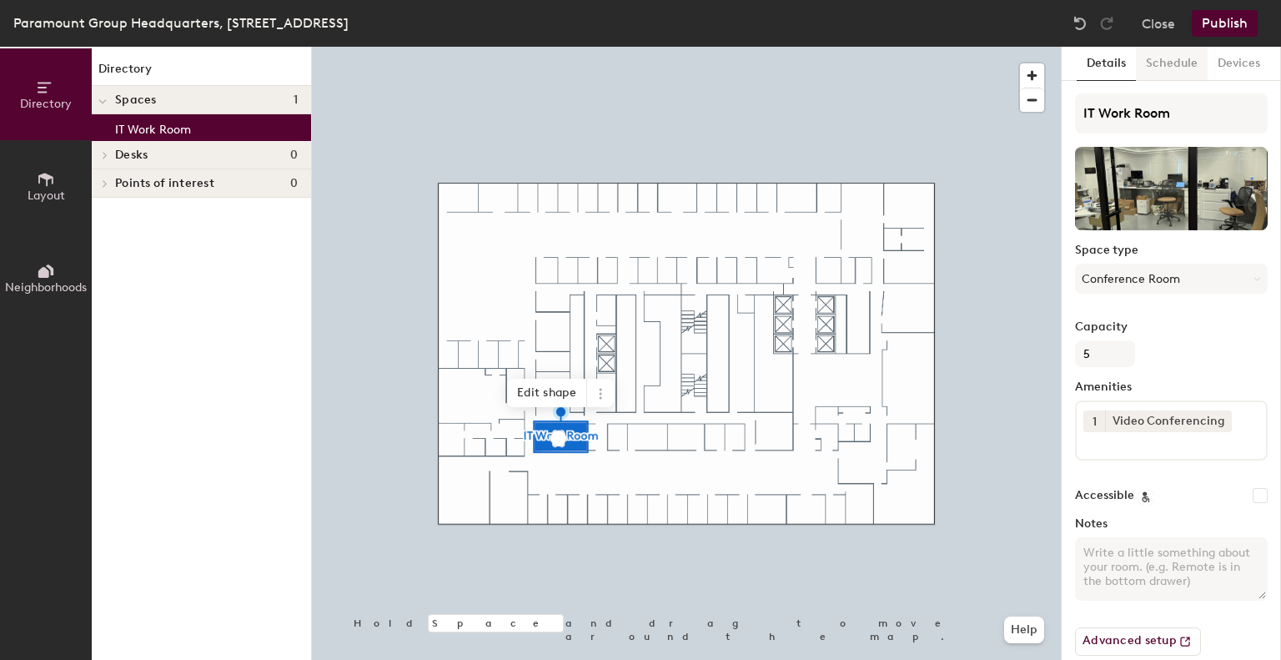
click at [1187, 64] on button "Schedule" at bounding box center [1172, 64] width 72 height 34
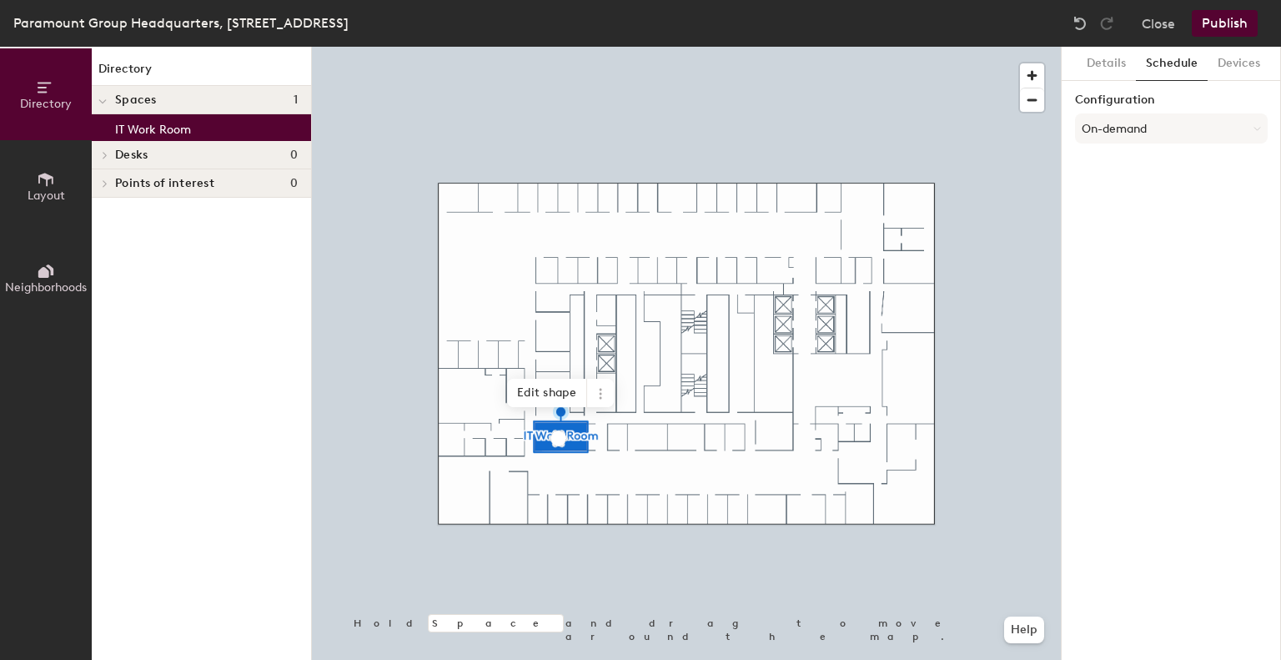
click at [1219, 31] on button "Publish" at bounding box center [1225, 23] width 66 height 27
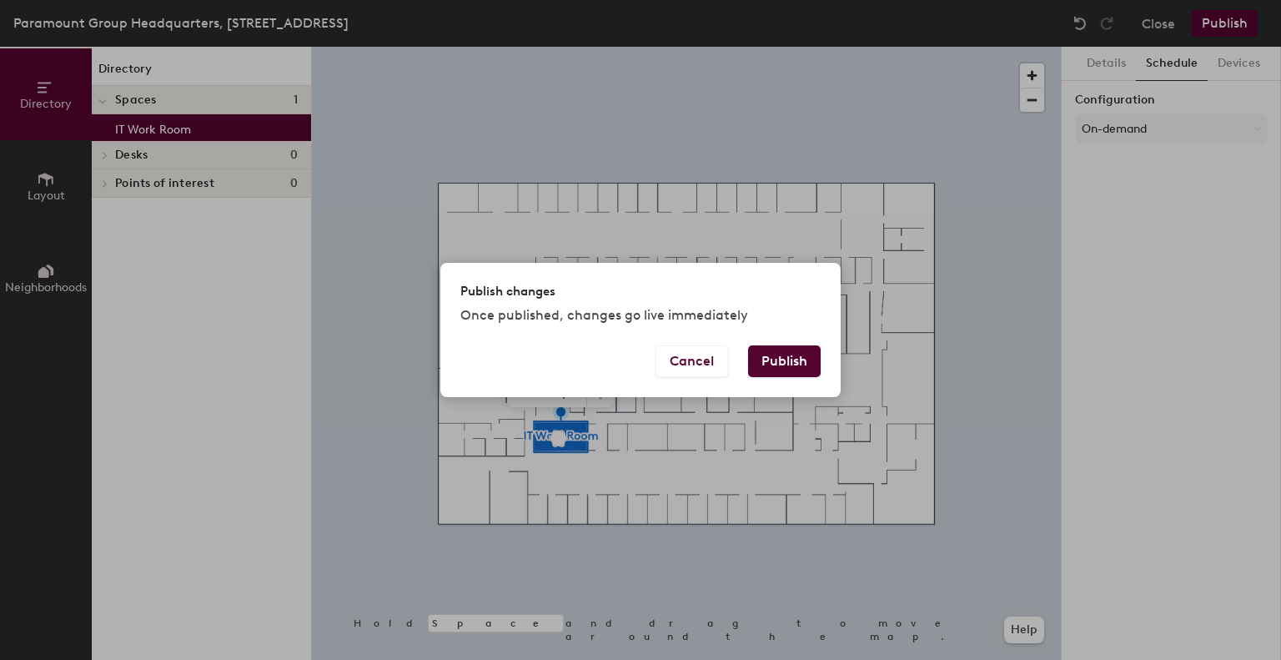
click at [783, 364] on button "Publish" at bounding box center [784, 361] width 73 height 32
